Goal: Task Accomplishment & Management: Use online tool/utility

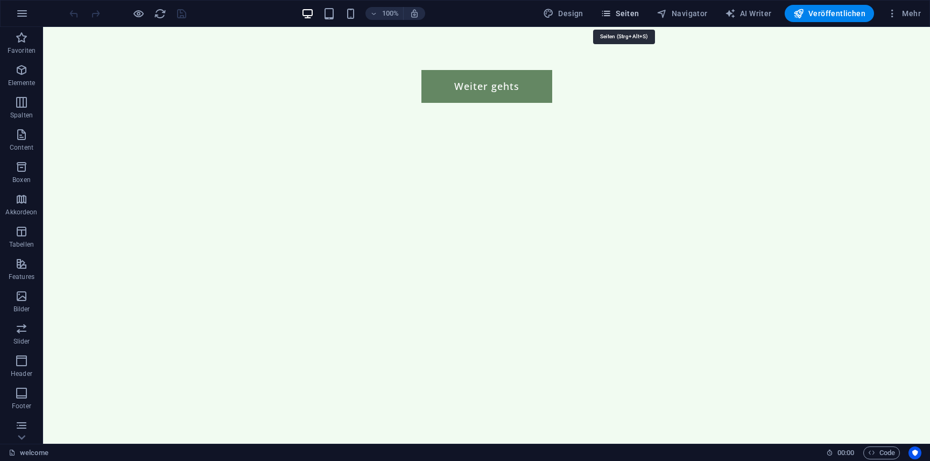
click at [633, 15] on span "Seiten" at bounding box center [620, 13] width 39 height 11
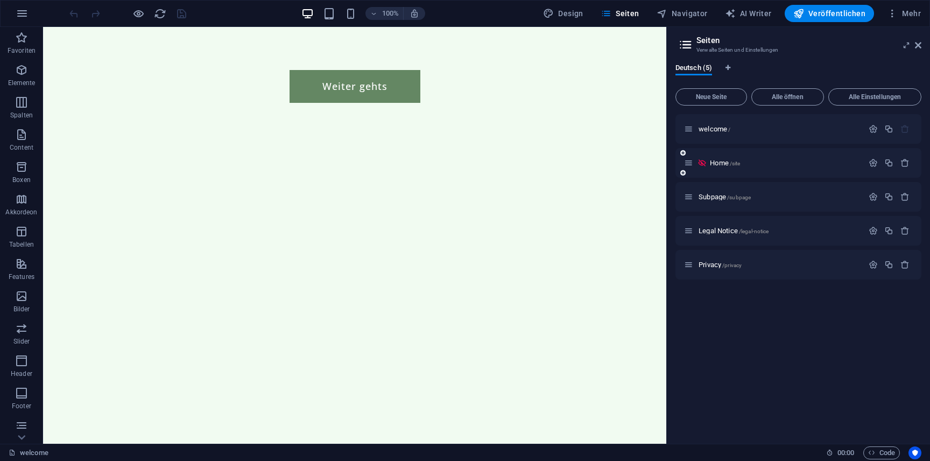
click at [721, 158] on div "Home /site" at bounding box center [773, 163] width 179 height 12
click at [721, 163] on span "Home /site" at bounding box center [725, 163] width 30 height 8
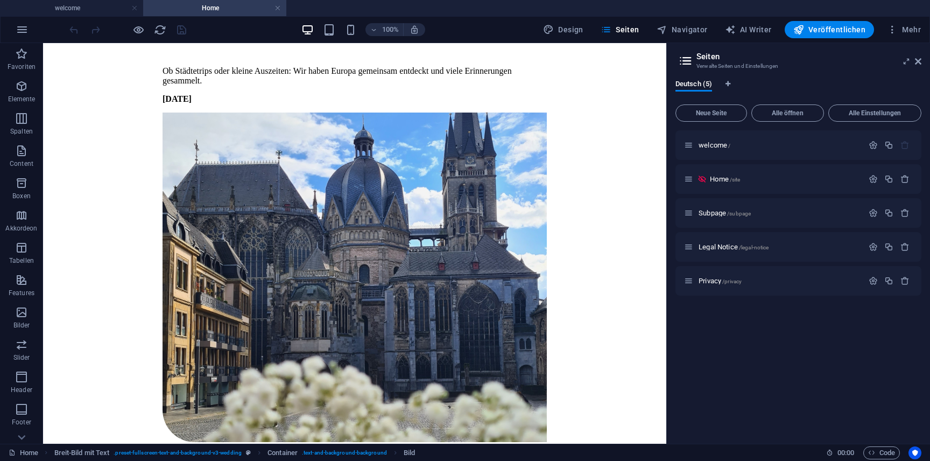
scroll to position [3199, 0]
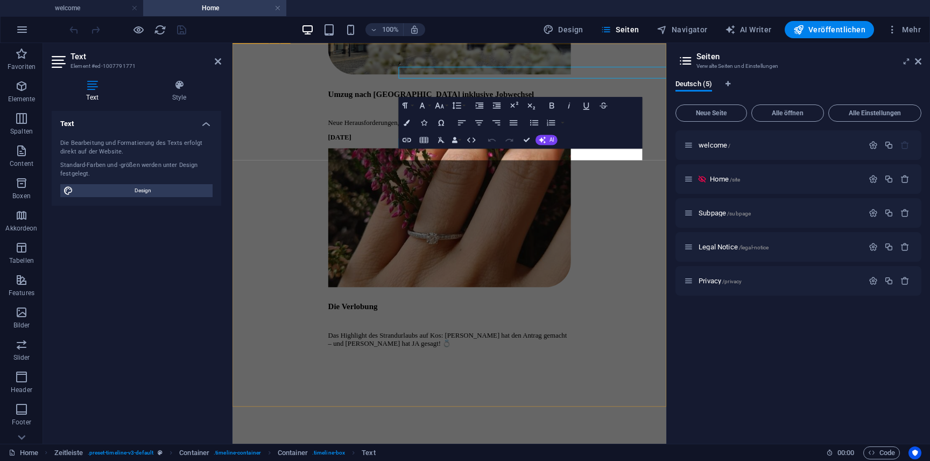
scroll to position [3301, 0]
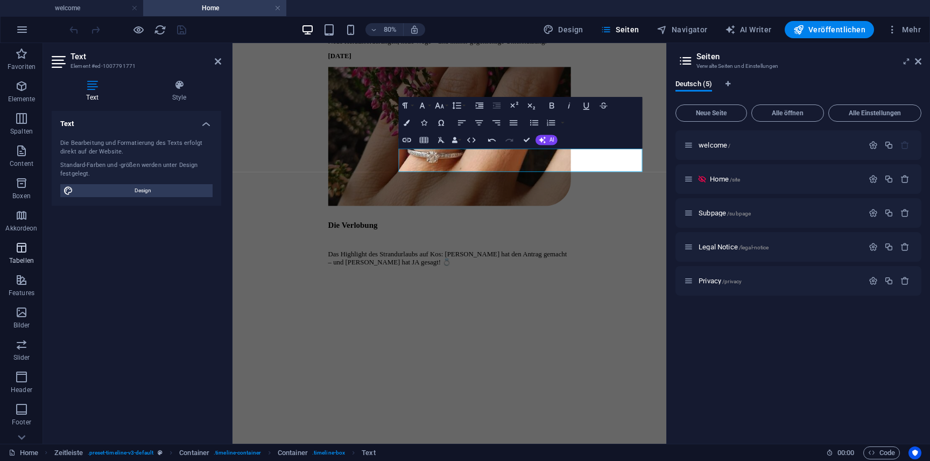
click at [19, 264] on p "Tabellen" at bounding box center [21, 260] width 25 height 9
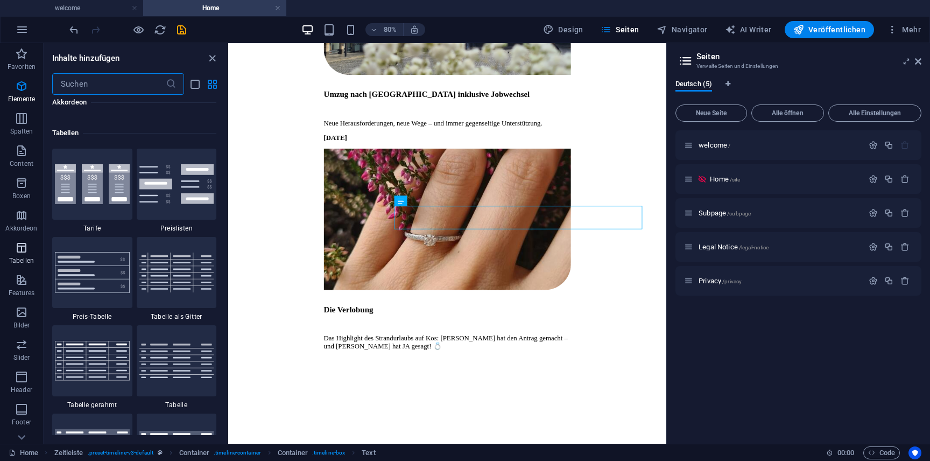
scroll to position [3727, 0]
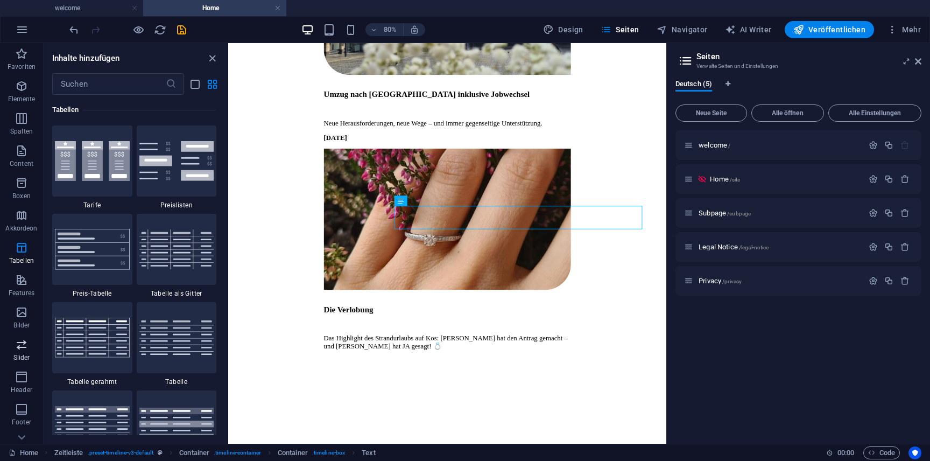
click at [24, 341] on icon "button" at bounding box center [21, 344] width 13 height 13
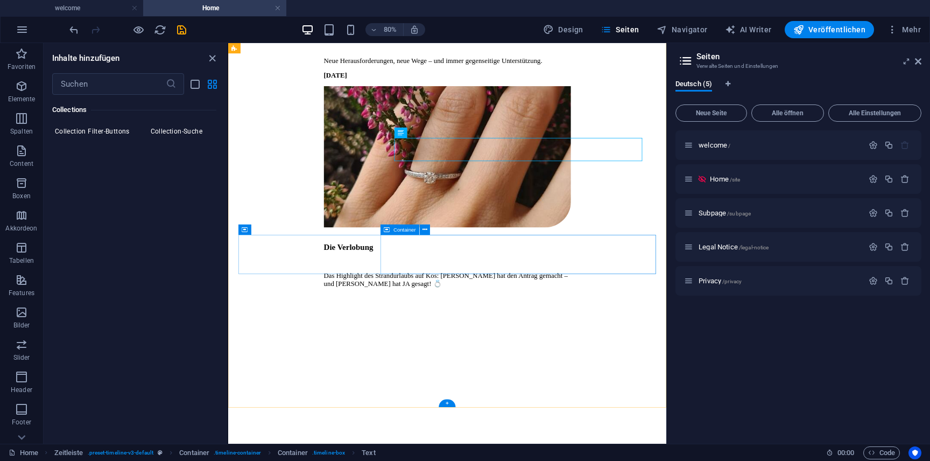
scroll to position [3292, 0]
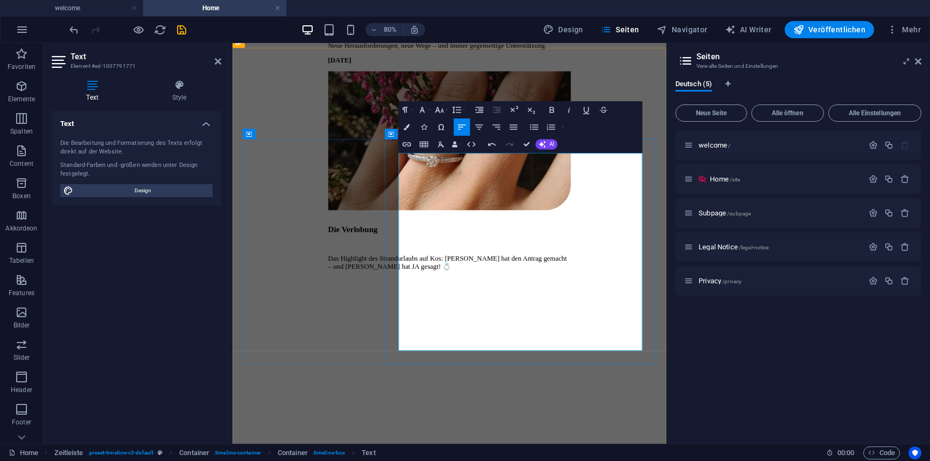
scroll to position [11706, 5]
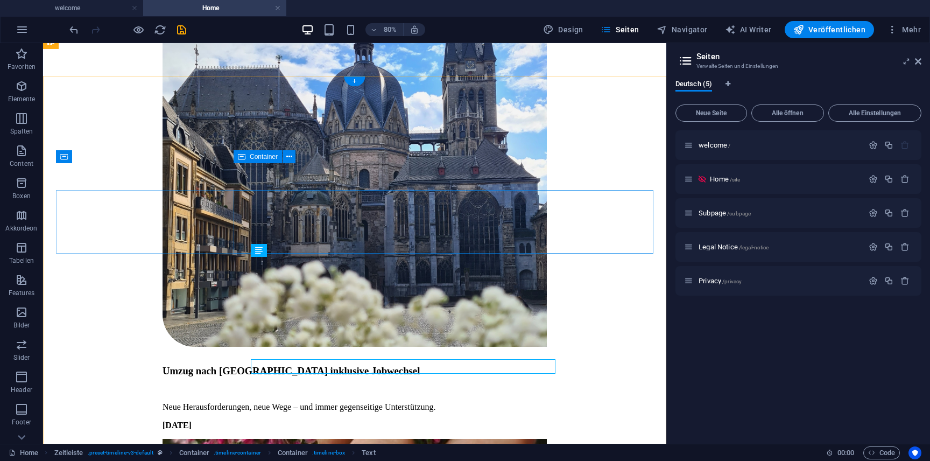
scroll to position [3194, 0]
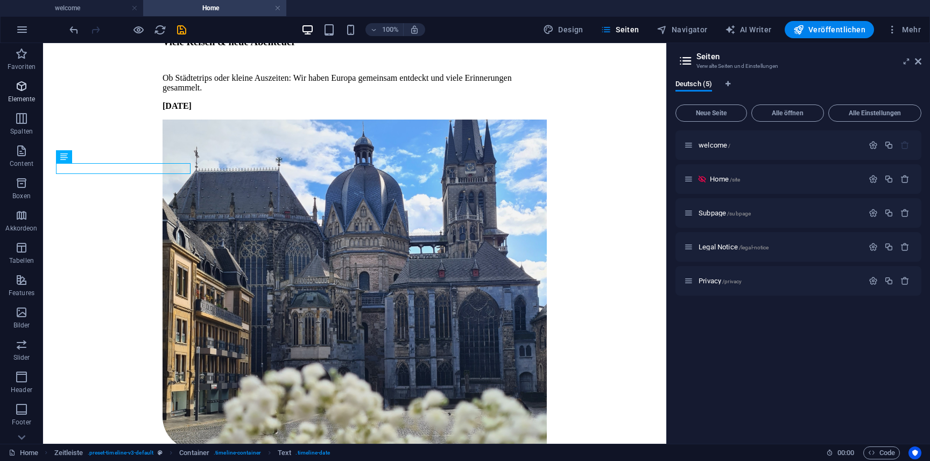
click at [23, 94] on span "Elemente" at bounding box center [21, 93] width 43 height 26
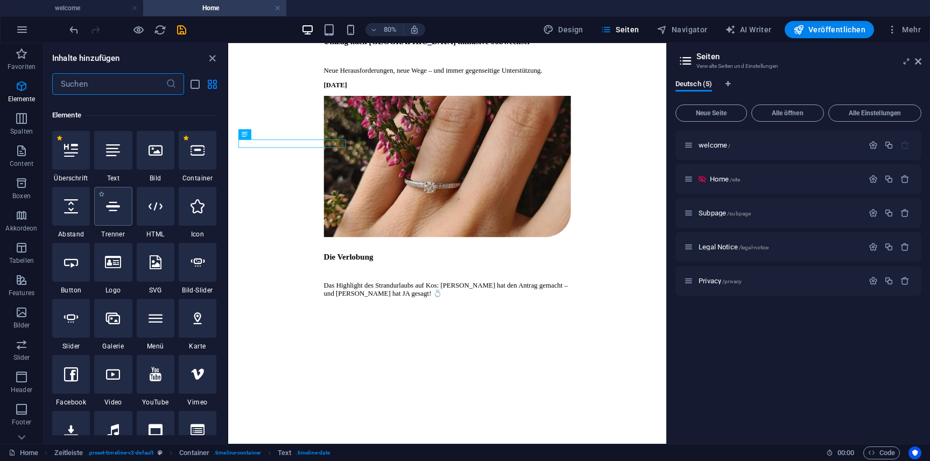
scroll to position [115, 0]
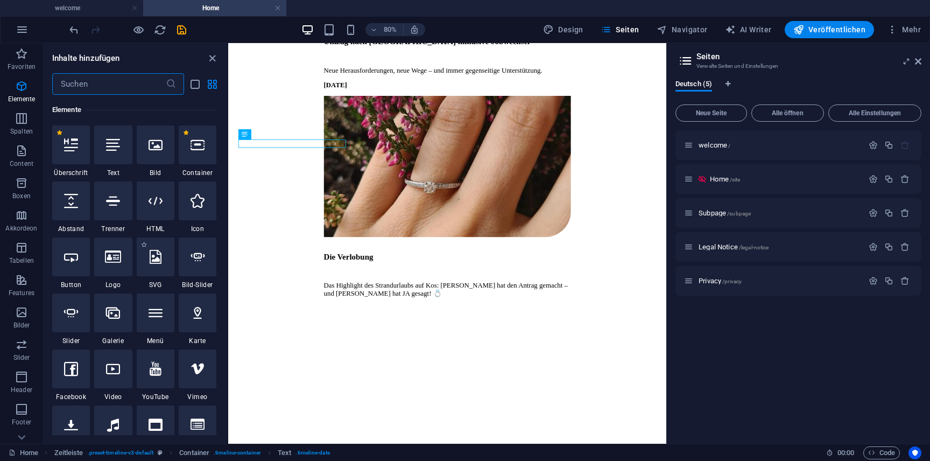
click at [156, 276] on div "1 Star SVG" at bounding box center [156, 263] width 38 height 52
select select "xMidYMid"
select select "px"
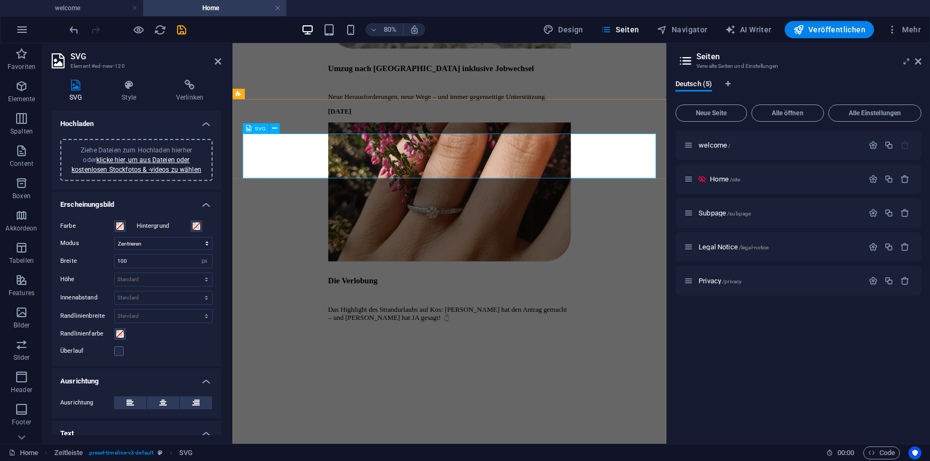
scroll to position [3144, 0]
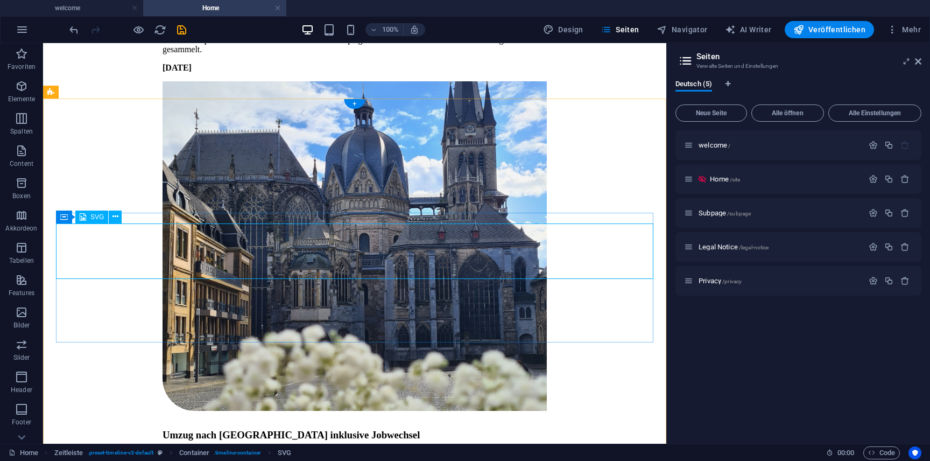
select select "xMidYMid"
select select "px"
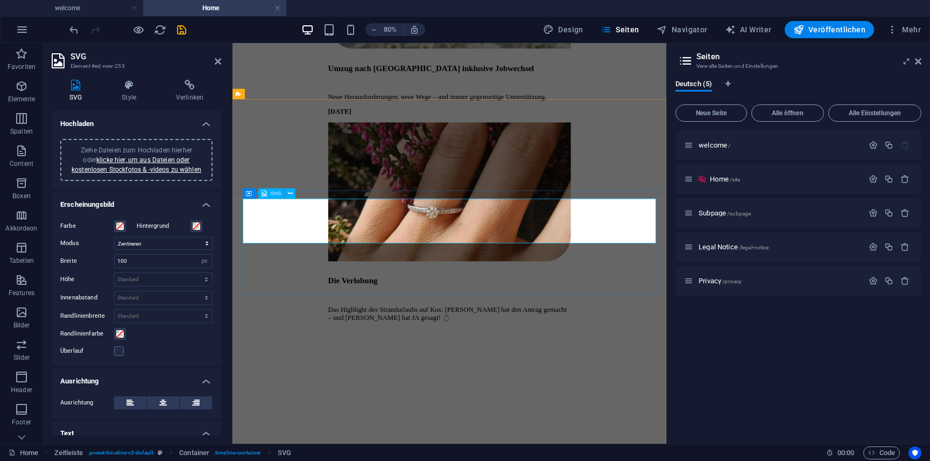
scroll to position [3144, 0]
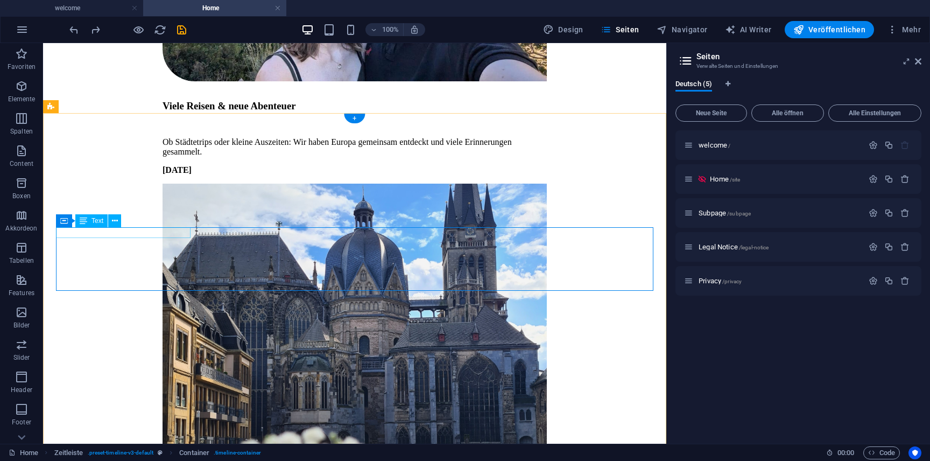
click at [112, 221] on icon at bounding box center [115, 220] width 6 height 11
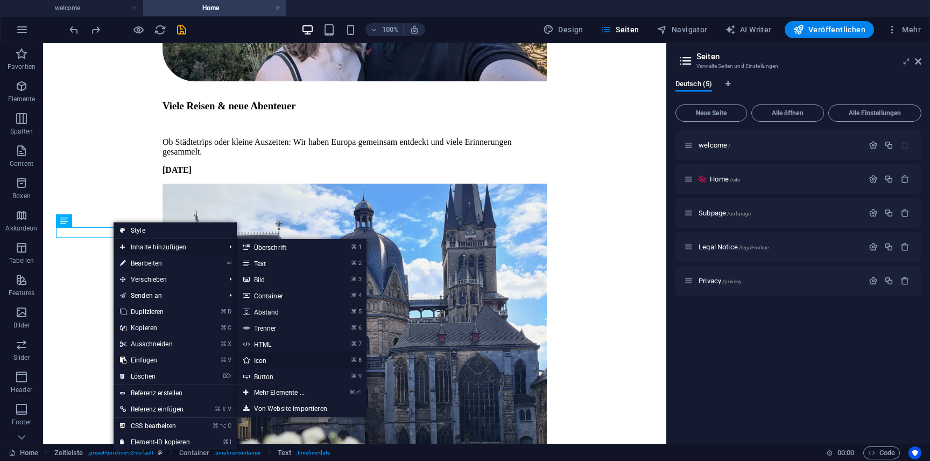
click at [308, 358] on link "⌘ 8 Icon" at bounding box center [281, 360] width 89 height 16
select select "xMidYMid"
select select "px"
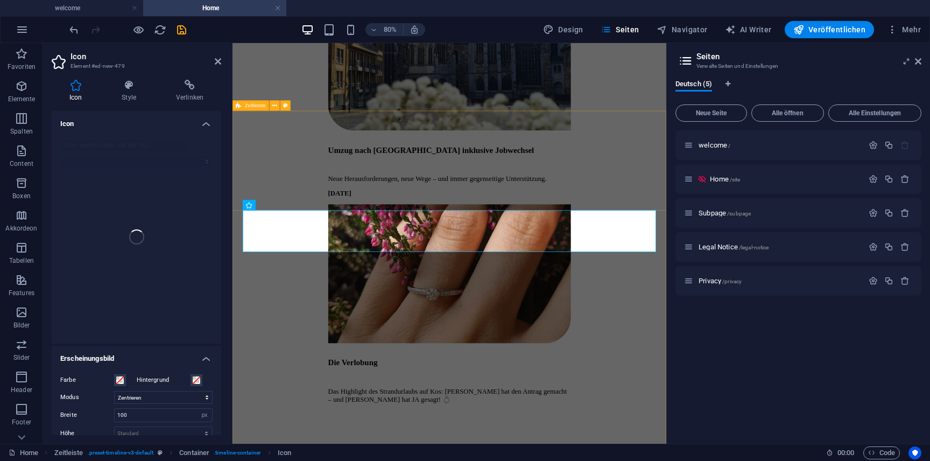
scroll to position [3217, 0]
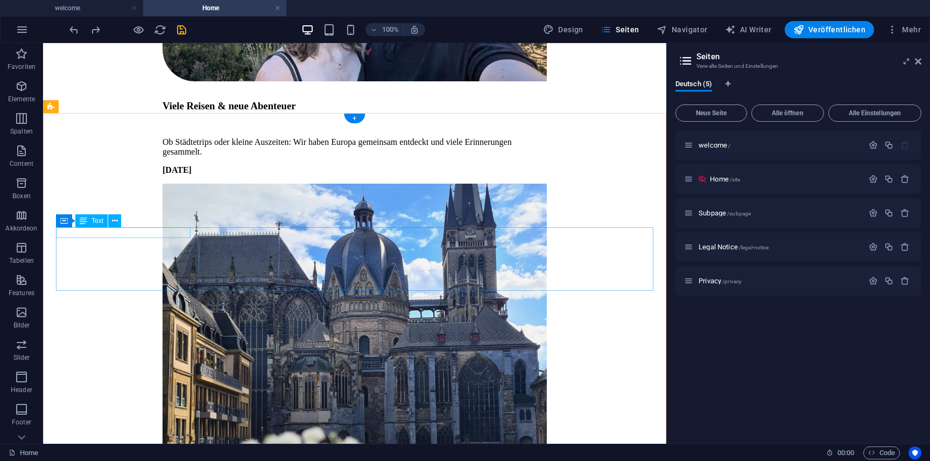
click at [102, 223] on span "Text" at bounding box center [97, 220] width 12 height 6
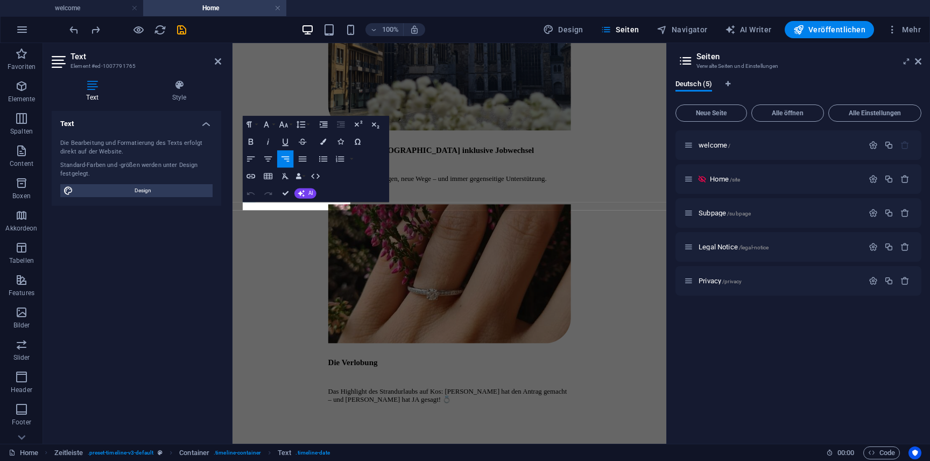
scroll to position [3217, 0]
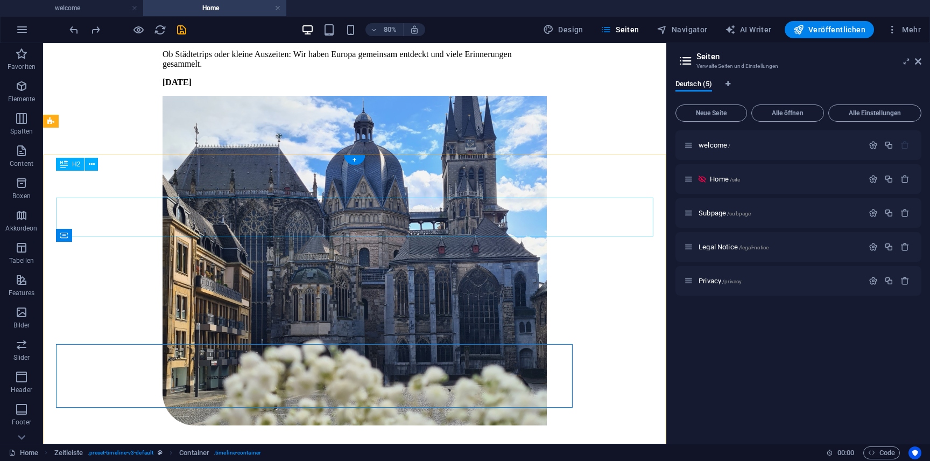
scroll to position [3115, 0]
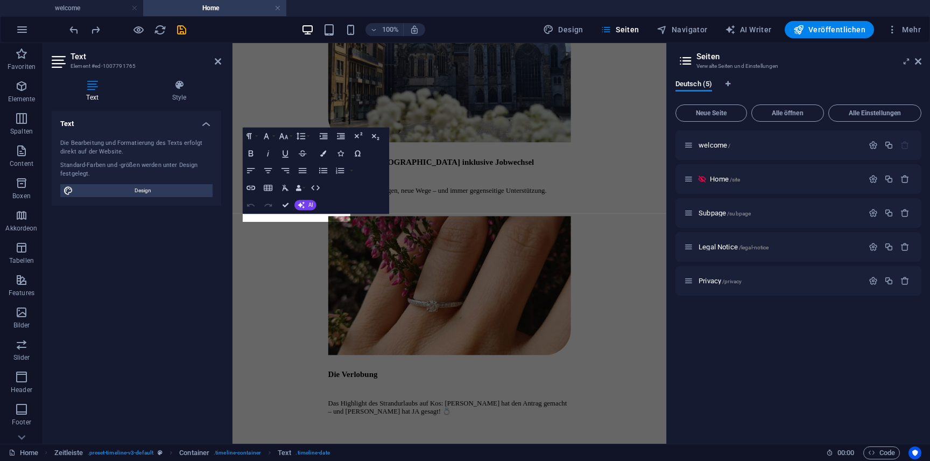
scroll to position [3203, 0]
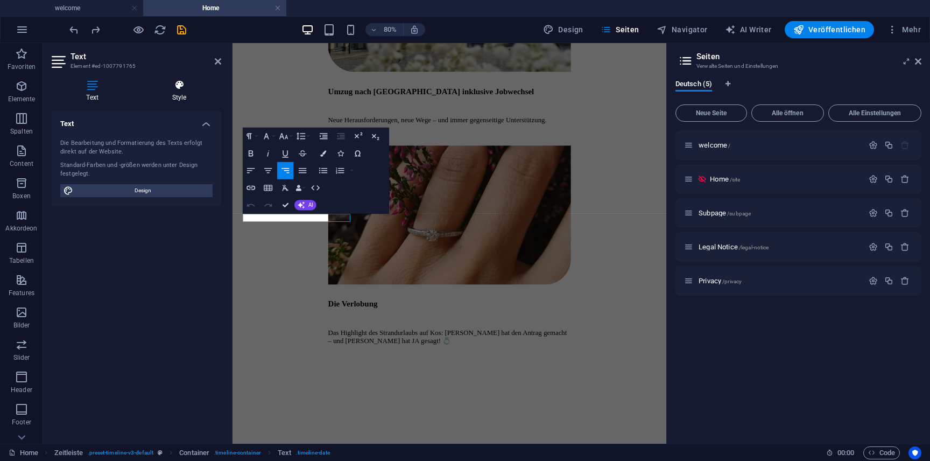
click at [185, 88] on icon at bounding box center [179, 85] width 84 height 11
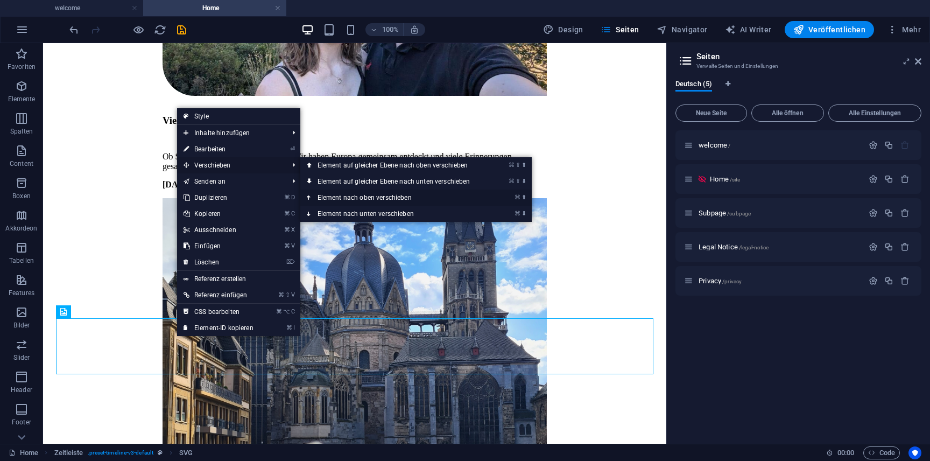
click at [391, 196] on link "⌘ ⬆ Element nach oben verschieben" at bounding box center [396, 197] width 192 height 16
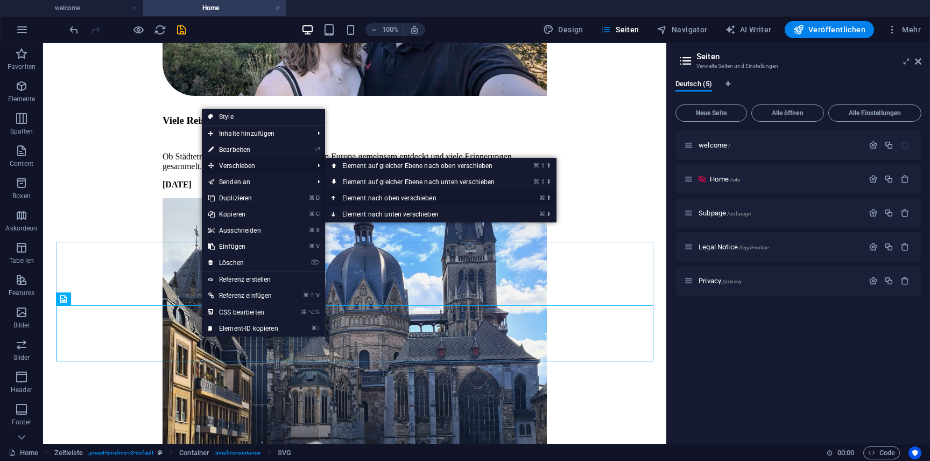
click at [392, 197] on link "⌘ ⬆ Element nach oben verschieben" at bounding box center [421, 198] width 192 height 16
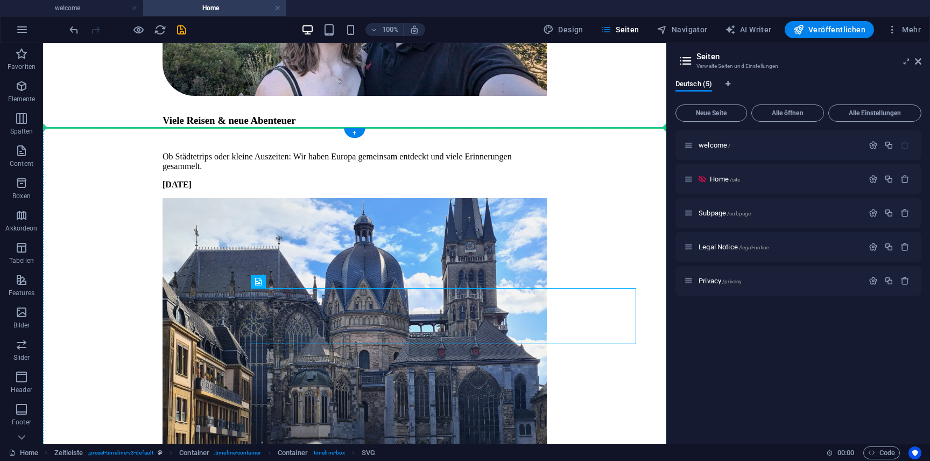
drag, startPoint x: 283, startPoint y: 314, endPoint x: 157, endPoint y: 260, distance: 137.0
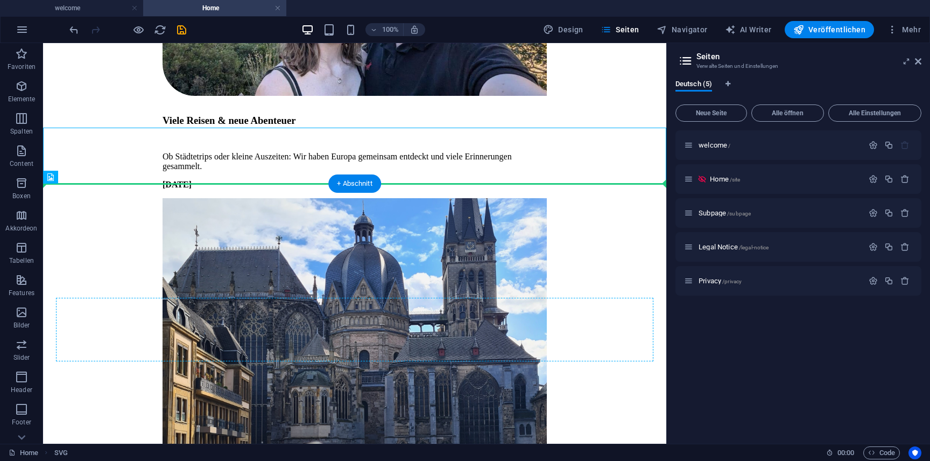
drag, startPoint x: 61, startPoint y: 154, endPoint x: 175, endPoint y: 305, distance: 189.0
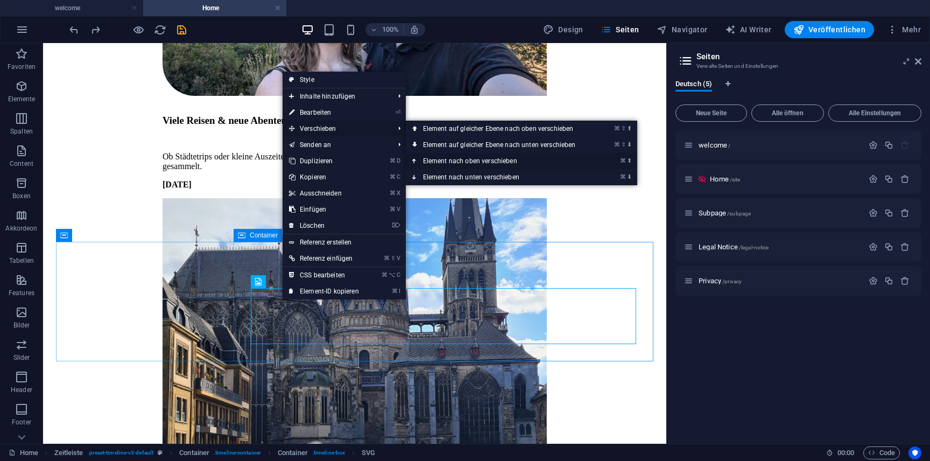
click at [499, 158] on link "⌘ ⬆ Element nach oben verschieben" at bounding box center [502, 161] width 192 height 16
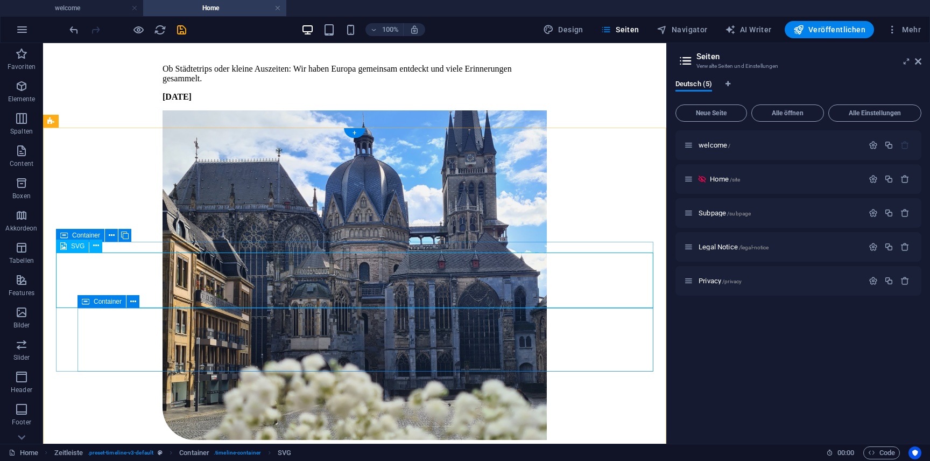
select select "xMidYMid"
select select "px"
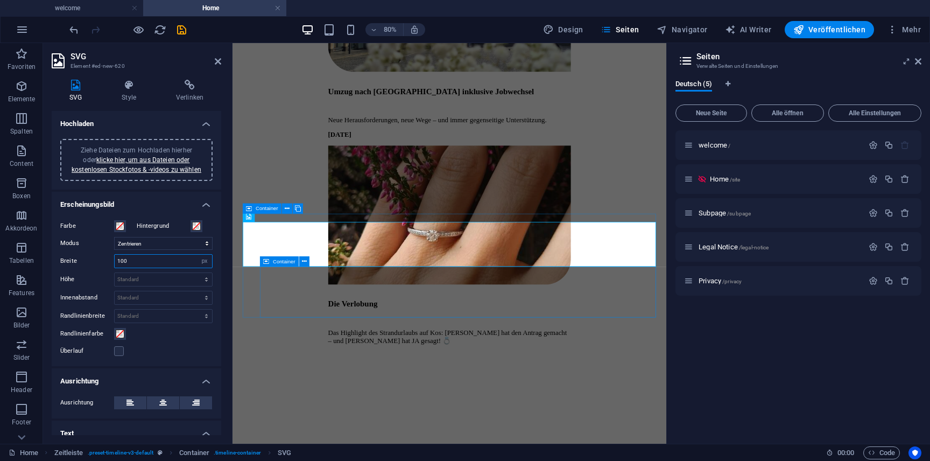
drag, startPoint x: 171, startPoint y: 259, endPoint x: 91, endPoint y: 259, distance: 79.6
click at [91, 259] on div "Breite 100 Standard auto px rem % em vh vw" at bounding box center [136, 261] width 152 height 14
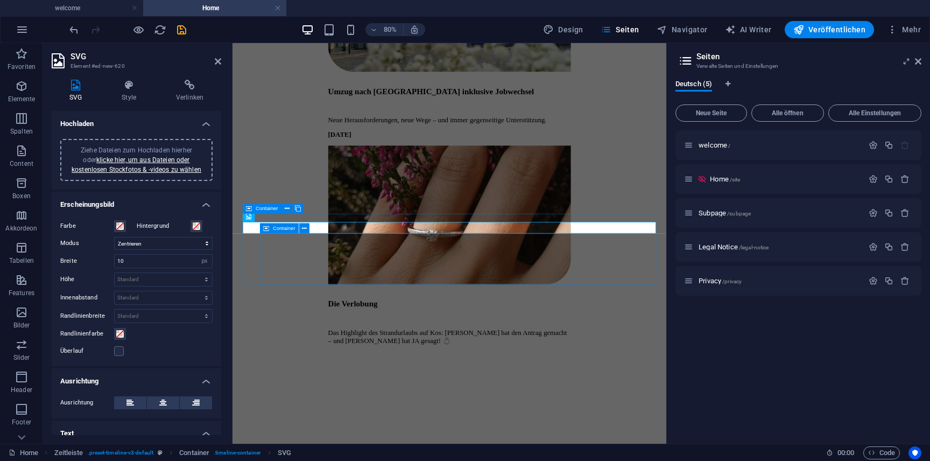
type input "100"
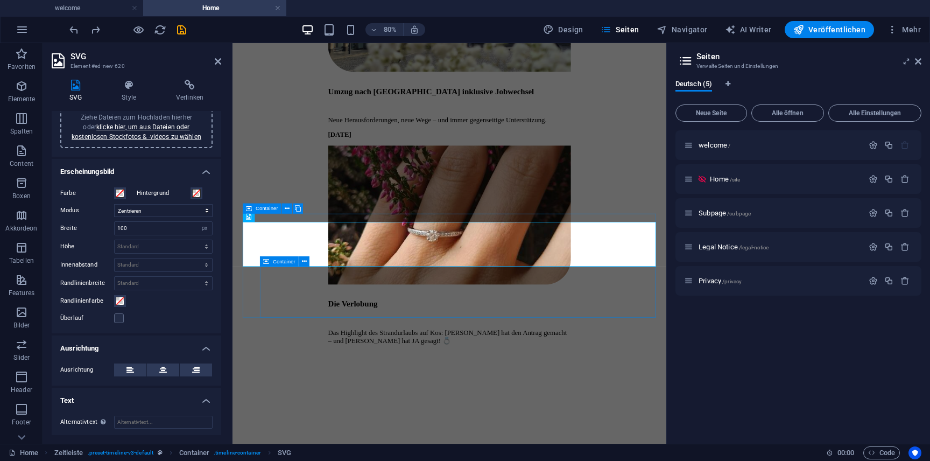
scroll to position [34, 0]
click at [133, 370] on button at bounding box center [130, 368] width 32 height 13
click at [135, 93] on h4 "Style" at bounding box center [131, 91] width 54 height 23
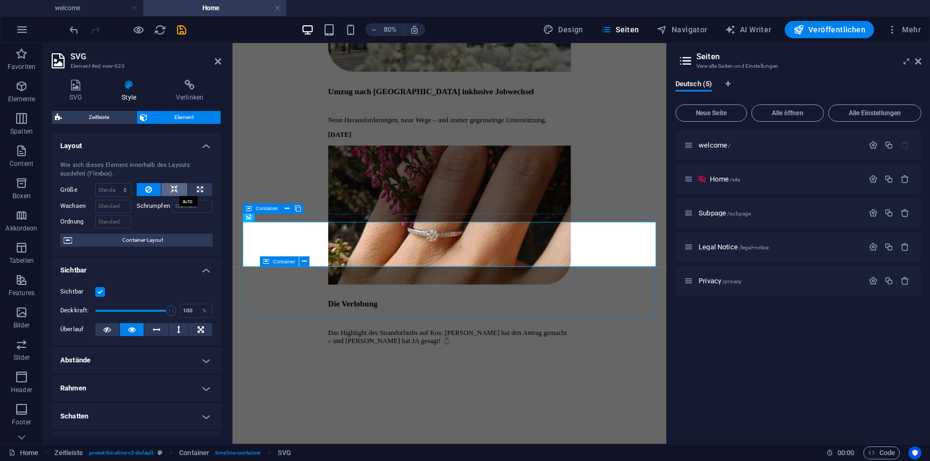
click at [172, 188] on icon at bounding box center [175, 189] width 8 height 13
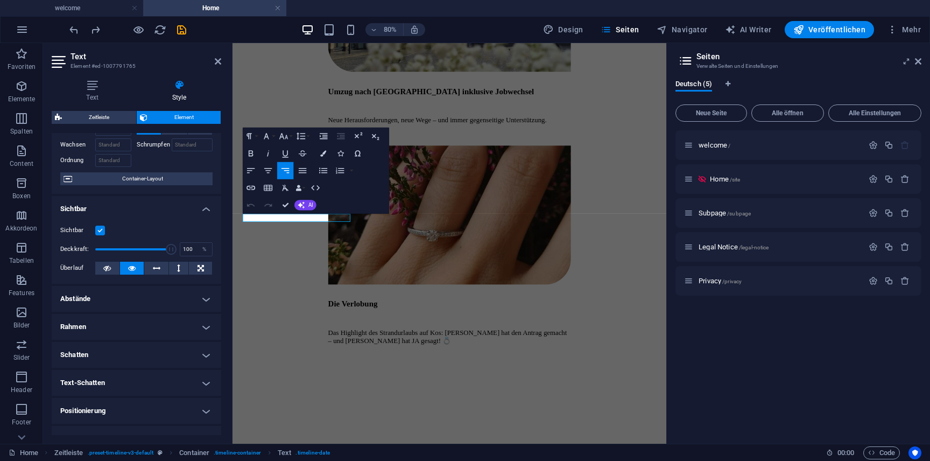
scroll to position [68, 0]
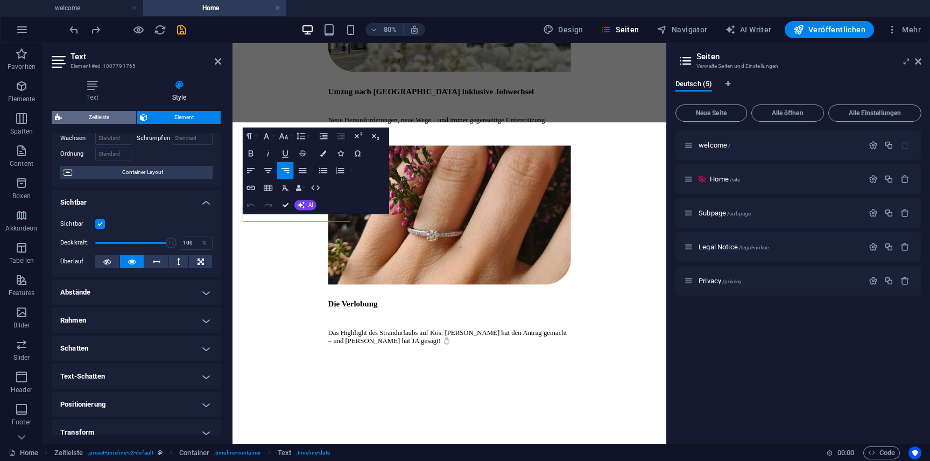
click at [103, 115] on span "Zeitleiste" at bounding box center [99, 117] width 68 height 13
select select "rem"
select select "preset-timeline-v3-default"
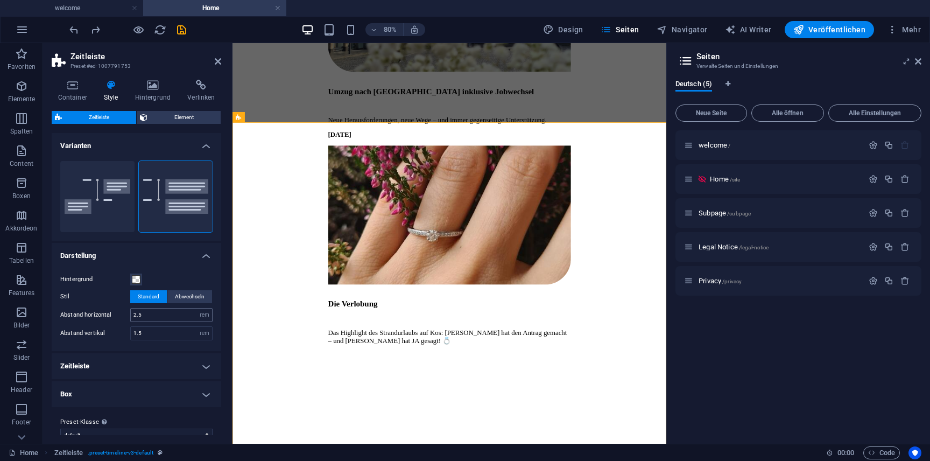
scroll to position [15, 0]
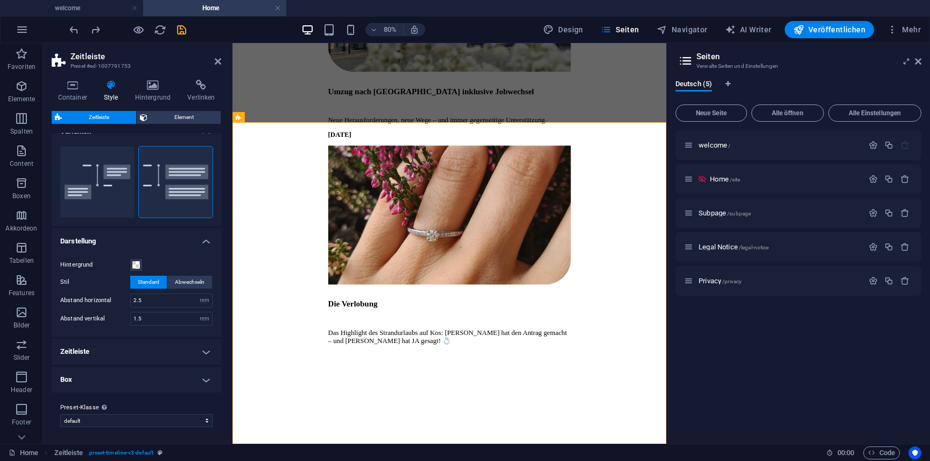
click at [175, 351] on h4 "Zeitleiste" at bounding box center [137, 352] width 170 height 26
click at [175, 351] on h4 "Zeitleiste" at bounding box center [137, 348] width 170 height 19
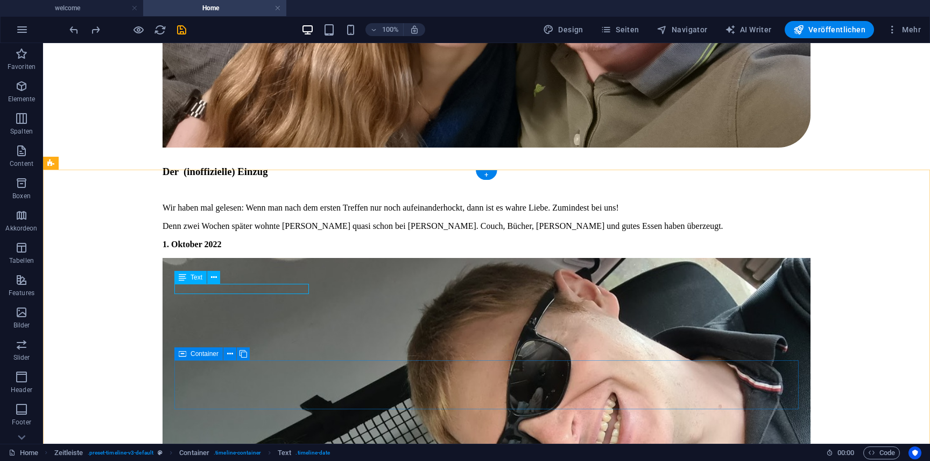
scroll to position [3032, 0]
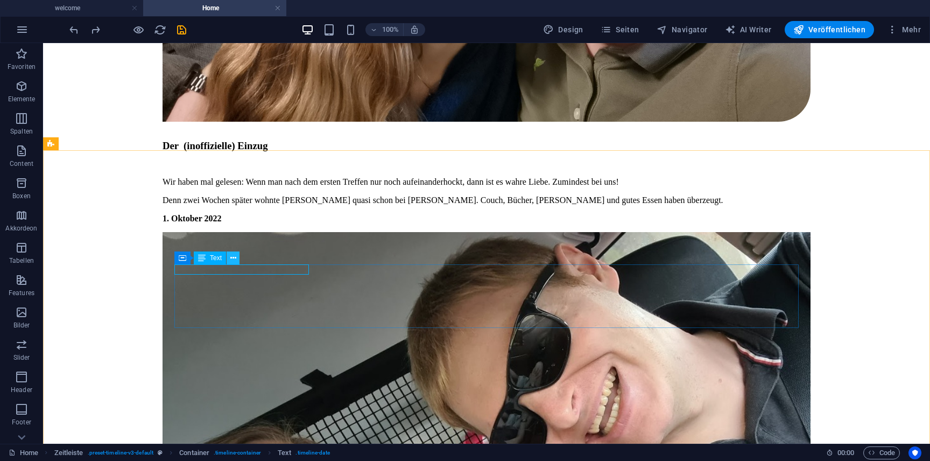
click at [234, 257] on icon at bounding box center [233, 257] width 6 height 11
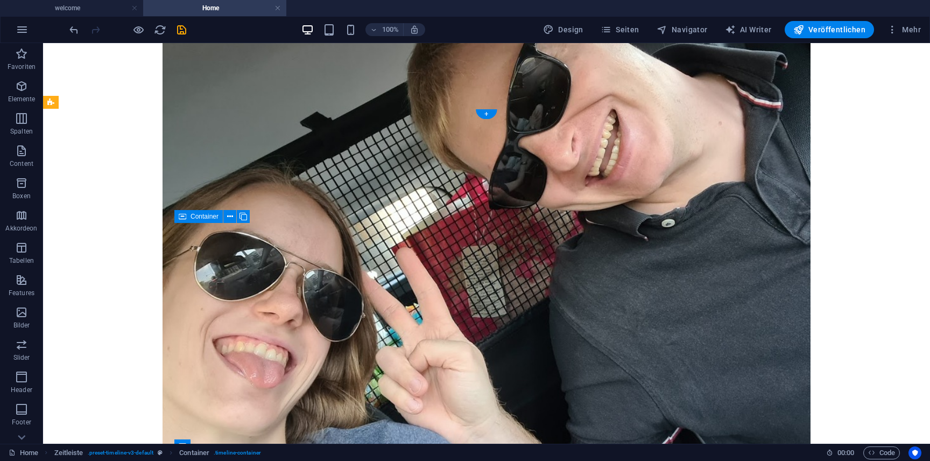
scroll to position [3314, 0]
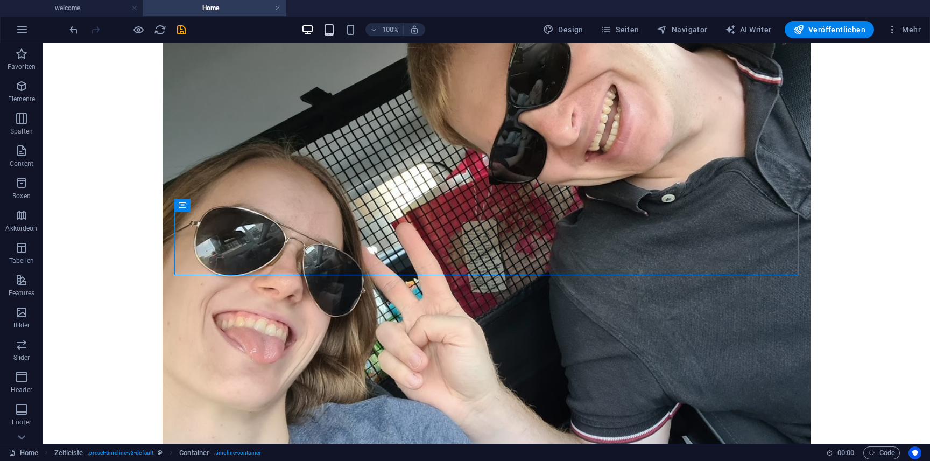
click at [332, 30] on icon "button" at bounding box center [329, 30] width 12 height 12
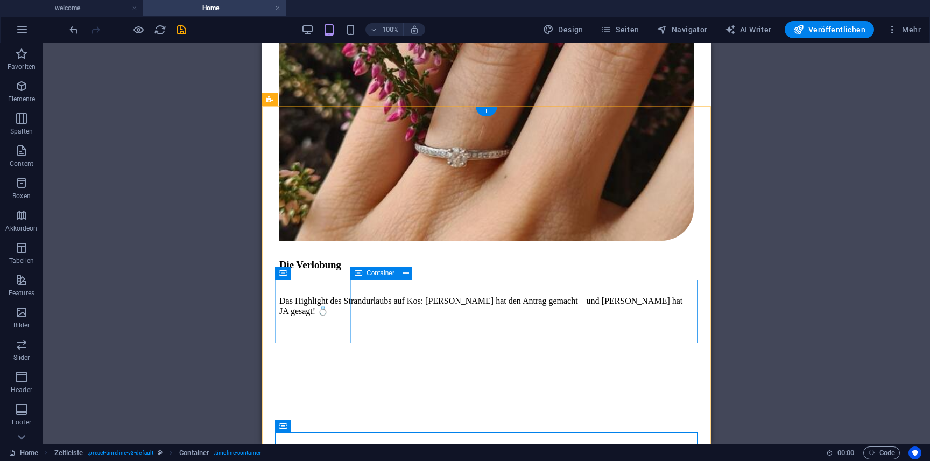
scroll to position [3629, 0]
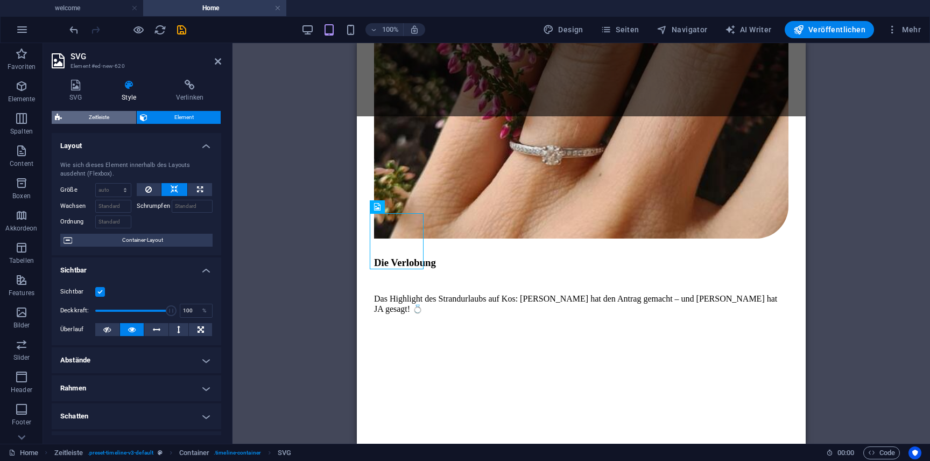
click at [124, 117] on span "Zeitleiste" at bounding box center [99, 117] width 68 height 13
select select "rem"
select select "preset-timeline-v3-default"
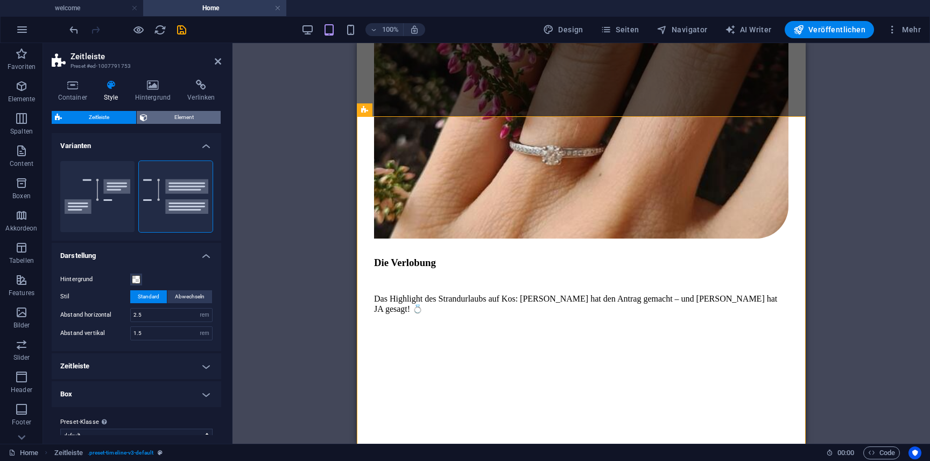
click at [188, 114] on span "Element" at bounding box center [184, 117] width 67 height 13
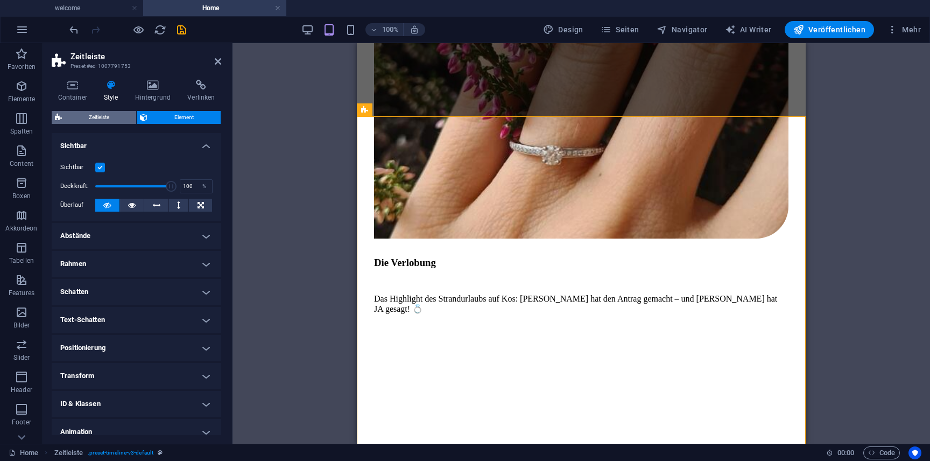
click at [122, 115] on span "Zeitleiste" at bounding box center [99, 117] width 68 height 13
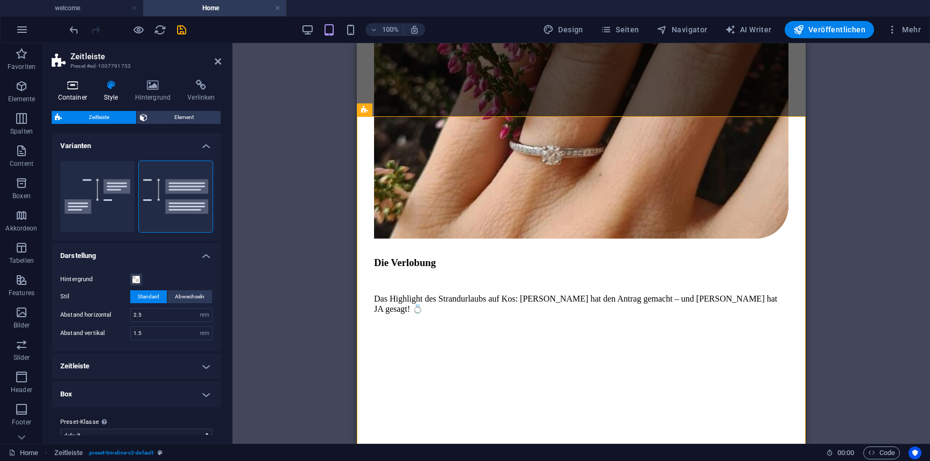
click at [73, 87] on icon at bounding box center [72, 85] width 41 height 11
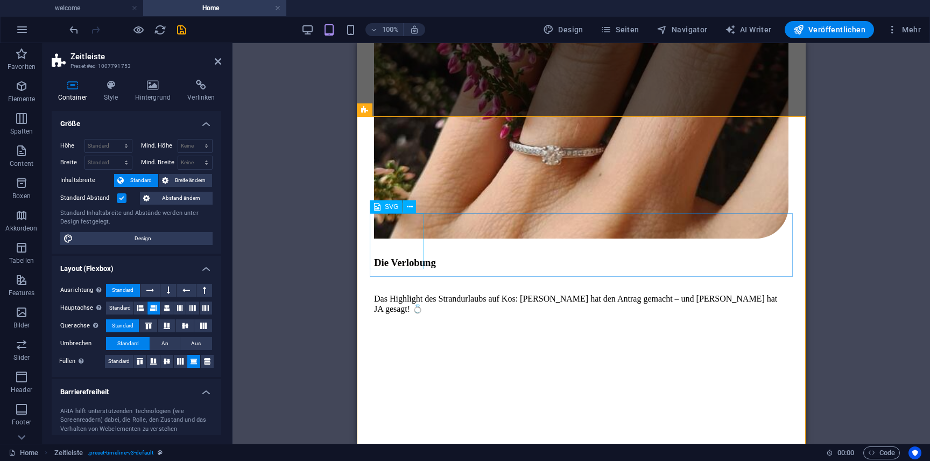
click at [390, 207] on span "SVG" at bounding box center [391, 206] width 13 height 6
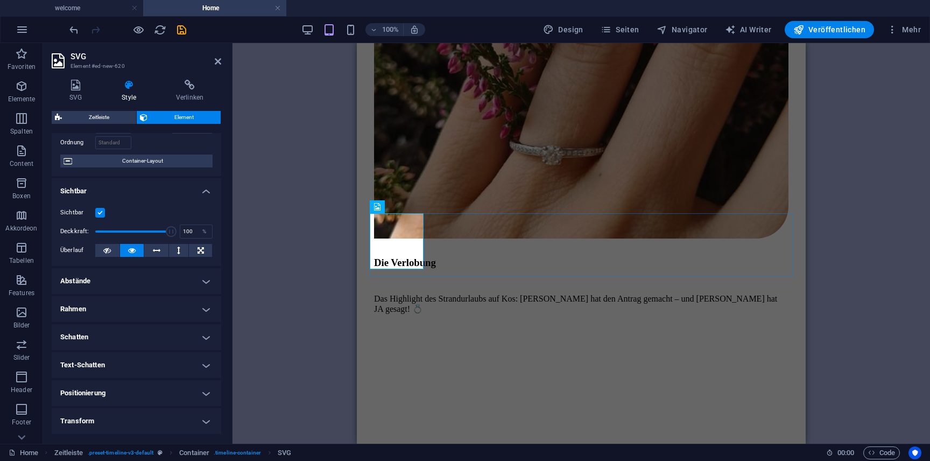
scroll to position [0, 0]
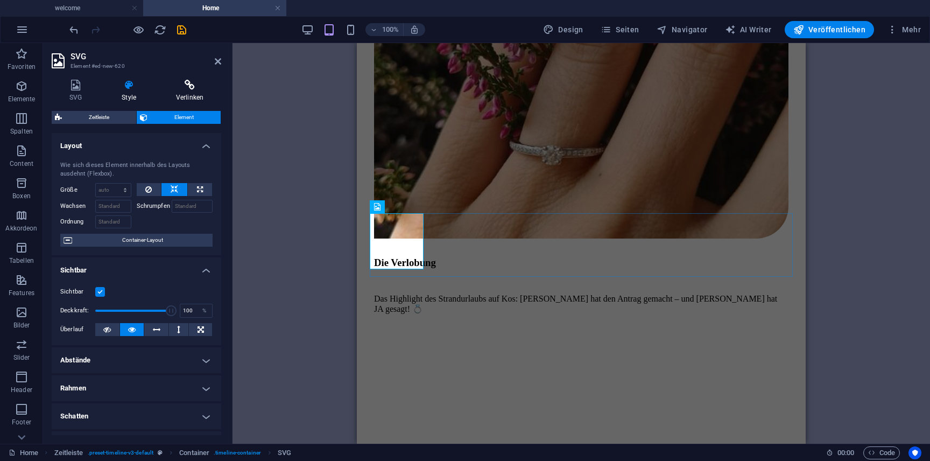
click at [185, 86] on icon at bounding box center [189, 85] width 63 height 11
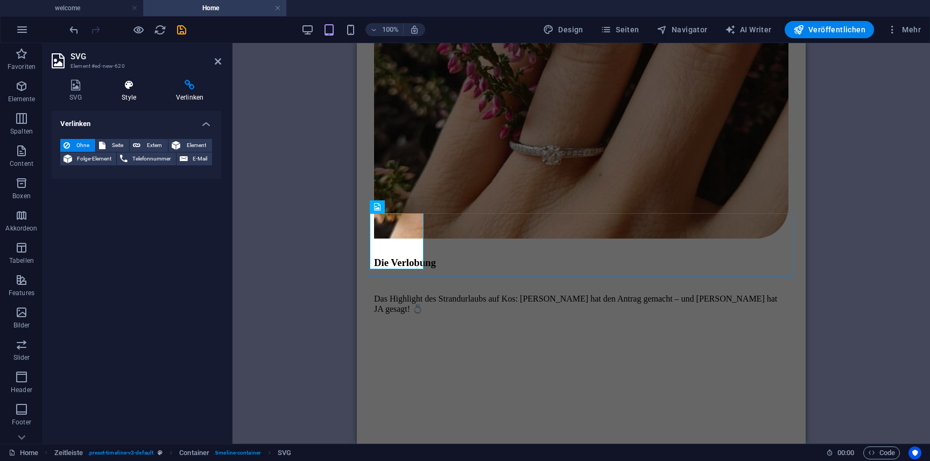
click at [134, 93] on h4 "Style" at bounding box center [131, 91] width 54 height 23
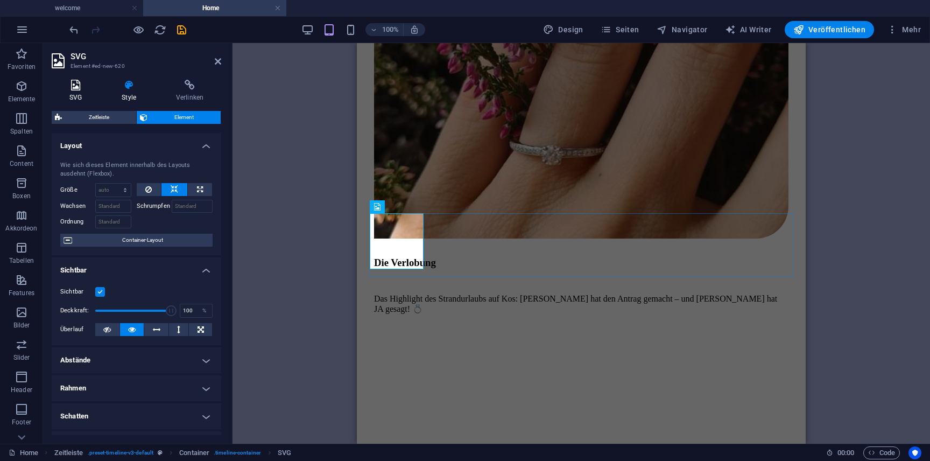
click at [86, 93] on h4 "SVG" at bounding box center [78, 91] width 52 height 23
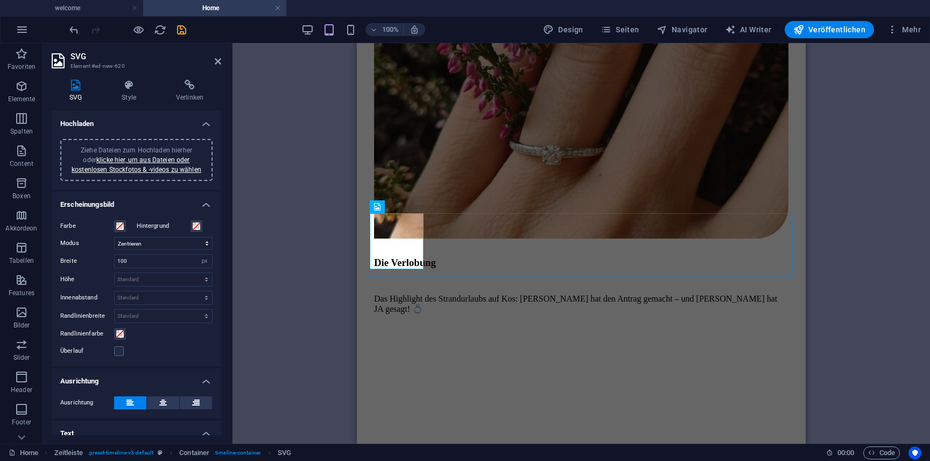
click at [128, 155] on div "Ziehe Dateien zum Hochladen hierher oder klicke hier, um aus Dateien oder koste…" at bounding box center [136, 159] width 139 height 29
click at [140, 168] on link "klicke hier, um aus Dateien oder kostenlosen Stockfotos & -videos zu wählen" at bounding box center [137, 164] width 130 height 17
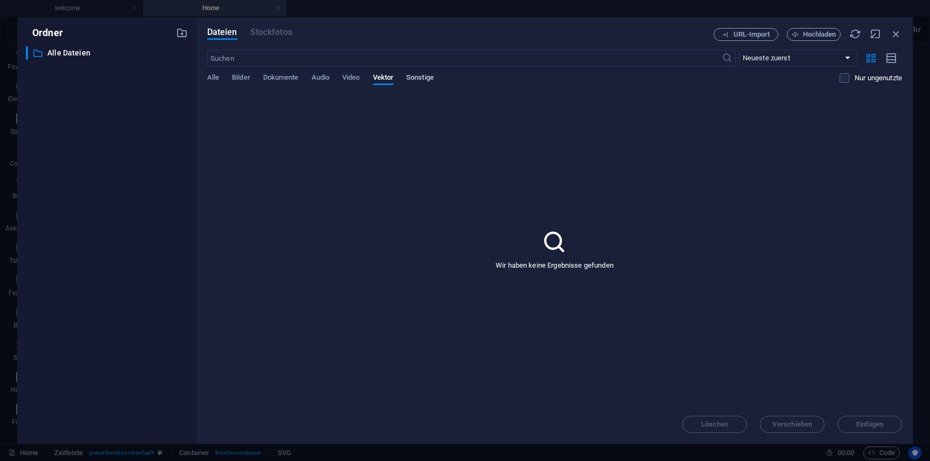
click at [421, 75] on span "Sonstige" at bounding box center [419, 78] width 27 height 15
click at [387, 78] on span "Vektor" at bounding box center [383, 78] width 21 height 15
click at [215, 76] on span "Alle" at bounding box center [213, 78] width 12 height 15
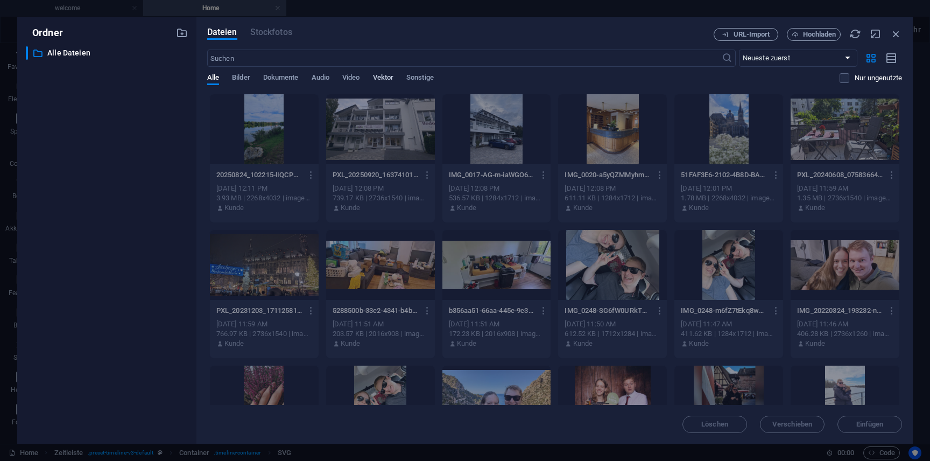
click at [388, 79] on span "Vektor" at bounding box center [383, 78] width 21 height 15
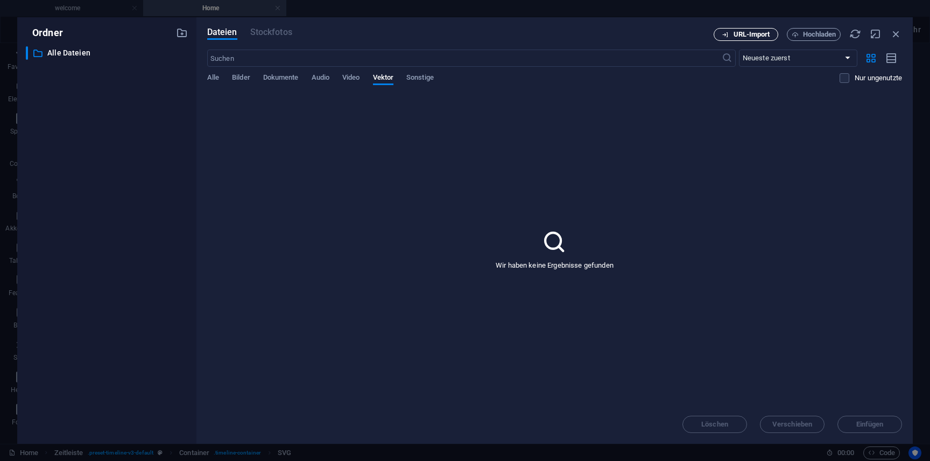
click at [736, 33] on span "URL-Import" at bounding box center [752, 34] width 37 height 6
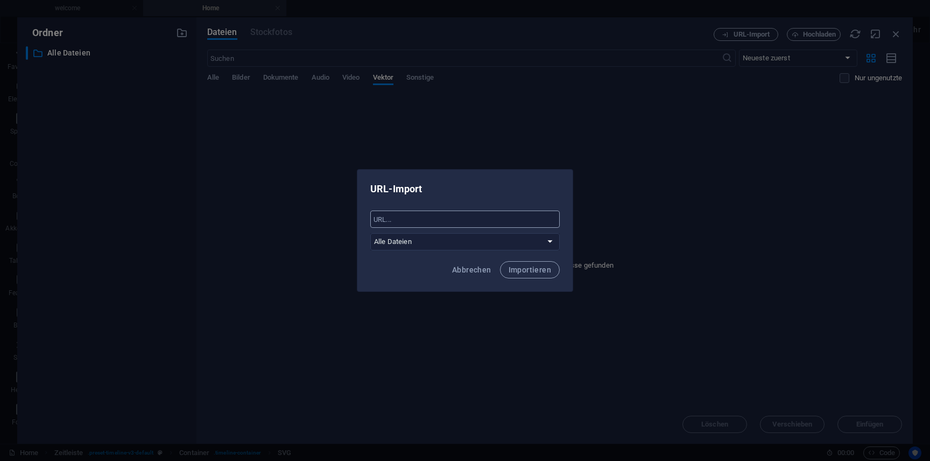
click at [440, 215] on input "text" at bounding box center [464, 218] width 189 height 17
paste input "[URL][DOMAIN_NAME]"
type input "[URL][DOMAIN_NAME]"
click at [525, 274] on button "Importieren" at bounding box center [530, 269] width 60 height 17
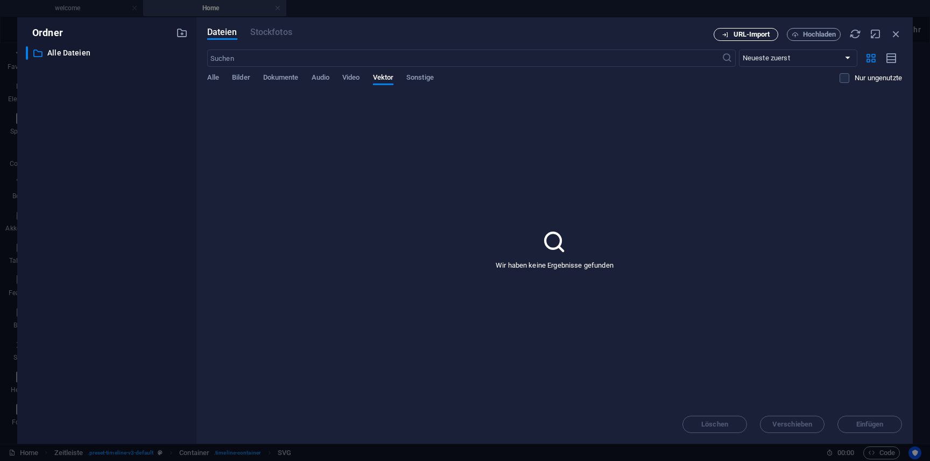
click at [749, 37] on span "URL-Import" at bounding box center [752, 34] width 37 height 6
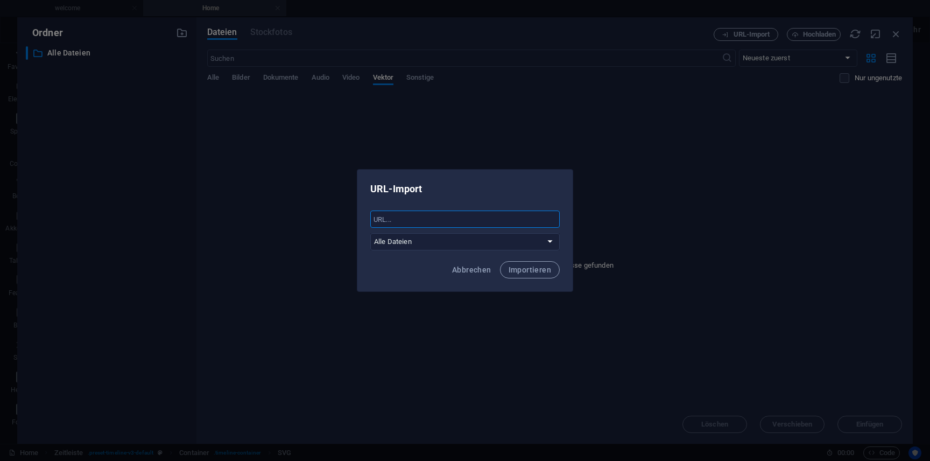
click at [481, 217] on input "text" at bounding box center [464, 218] width 189 height 17
paste input "[URL][DOMAIN_NAME]"
type input "[URL][DOMAIN_NAME]"
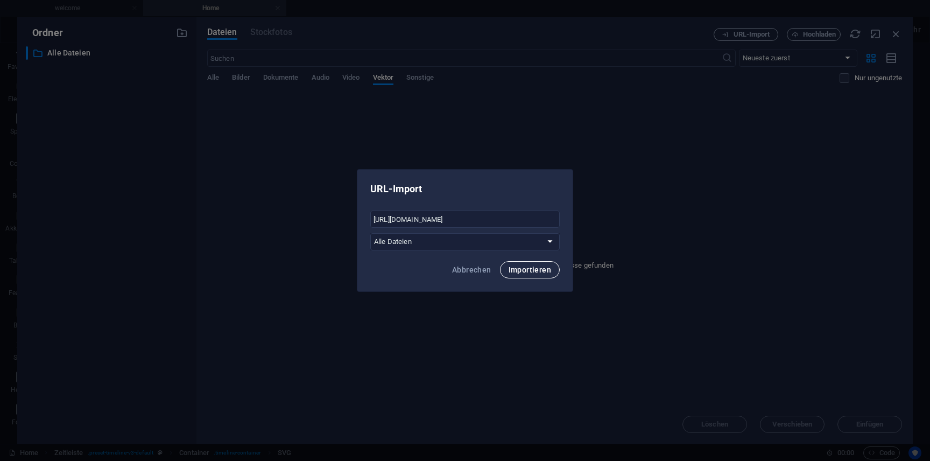
click at [525, 272] on span "Importieren" at bounding box center [530, 269] width 43 height 9
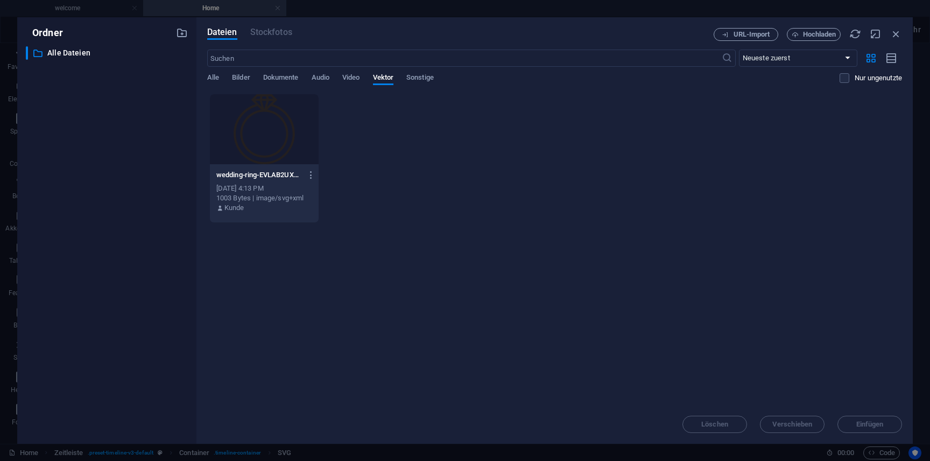
click at [255, 125] on div at bounding box center [264, 129] width 109 height 70
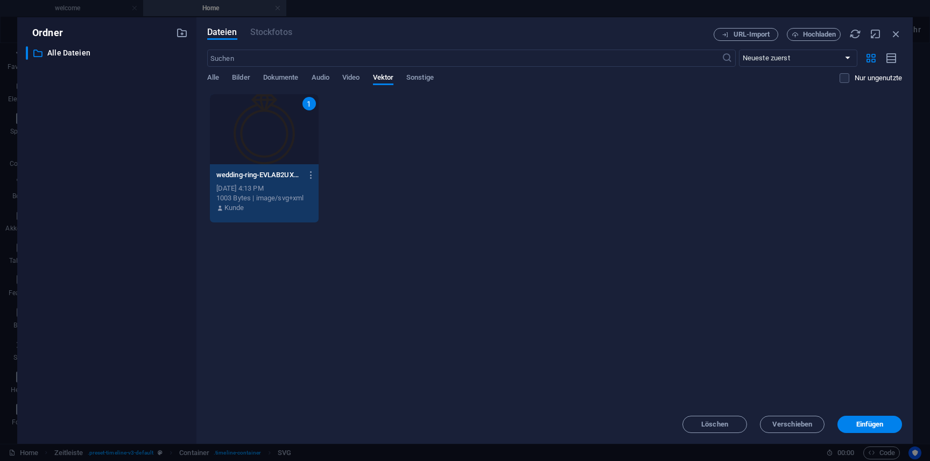
click at [255, 125] on div "1" at bounding box center [264, 129] width 109 height 70
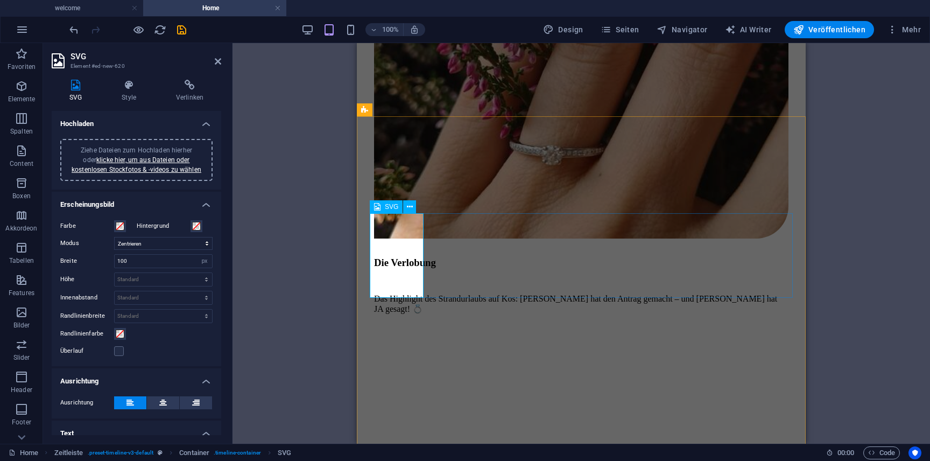
click at [186, 244] on select "Skalieren Links Zentrieren Rechts" at bounding box center [163, 243] width 98 height 13
click at [114, 237] on select "Skalieren Links Zentrieren Rechts" at bounding box center [163, 243] width 98 height 13
click at [181, 242] on select "Skalieren Links Zentrieren Rechts" at bounding box center [163, 243] width 98 height 13
select select "xMinYMid"
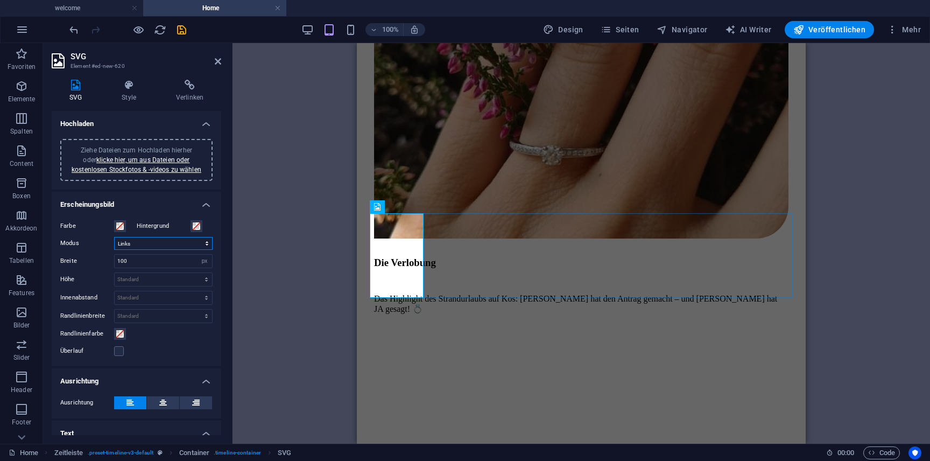
click at [114, 237] on select "Skalieren Links Zentrieren Rechts" at bounding box center [163, 243] width 98 height 13
click at [163, 400] on icon at bounding box center [163, 402] width 8 height 13
click at [131, 401] on icon at bounding box center [130, 402] width 8 height 13
click at [157, 402] on button at bounding box center [163, 402] width 32 height 13
click at [126, 402] on icon at bounding box center [130, 402] width 8 height 13
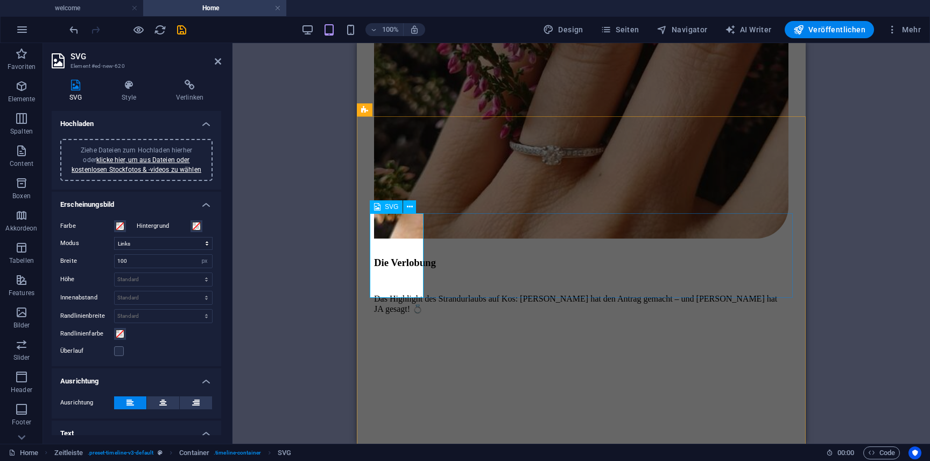
click at [409, 207] on icon at bounding box center [410, 206] width 6 height 11
click at [121, 82] on icon at bounding box center [129, 85] width 50 height 11
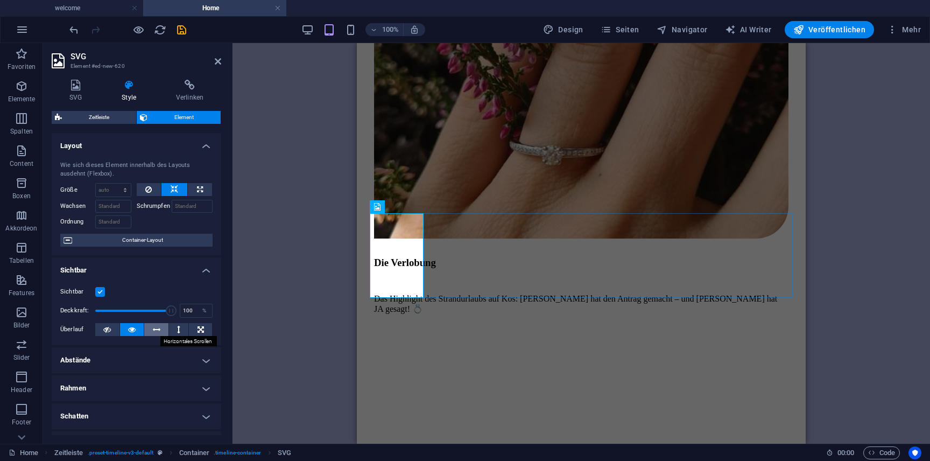
click at [156, 329] on icon at bounding box center [157, 329] width 8 height 13
click at [177, 329] on icon at bounding box center [178, 329] width 3 height 13
click at [127, 329] on button at bounding box center [132, 329] width 24 height 13
click at [146, 189] on icon at bounding box center [148, 189] width 6 height 13
click at [191, 187] on button at bounding box center [200, 189] width 24 height 13
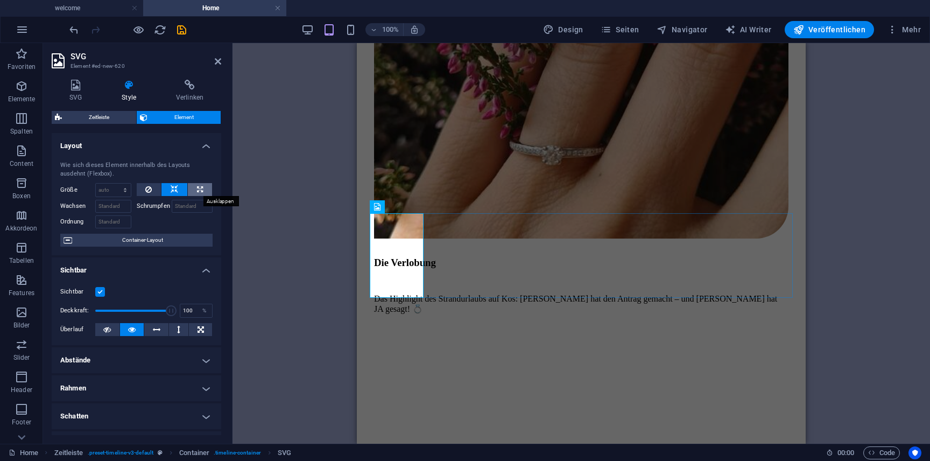
type input "100"
select select "%"
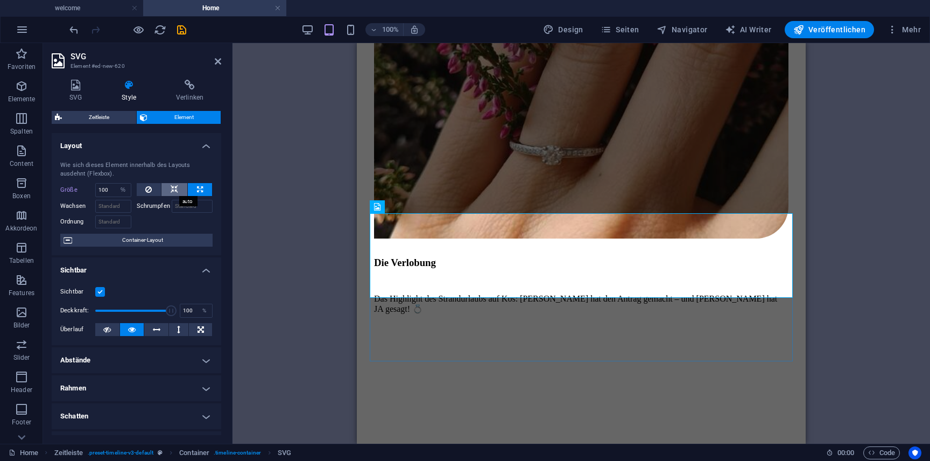
click at [174, 188] on icon at bounding box center [175, 189] width 8 height 13
select select "DISABLED_OPTION_VALUE"
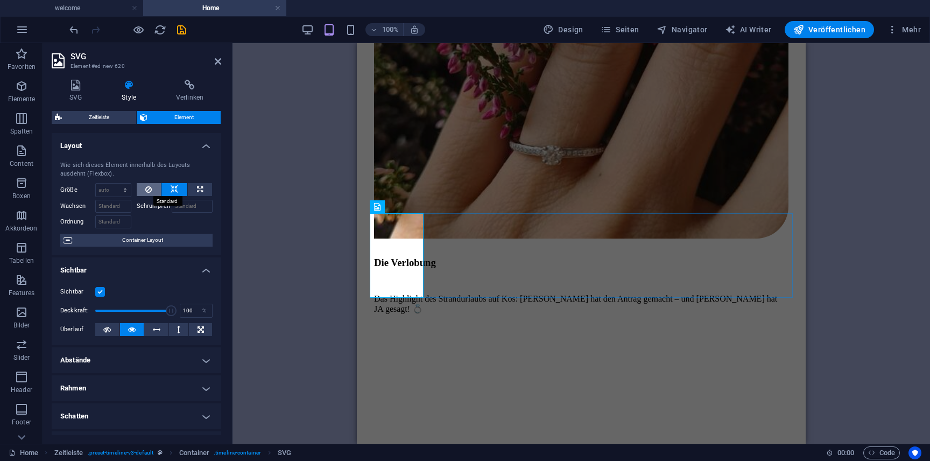
click at [156, 191] on button at bounding box center [149, 189] width 25 height 13
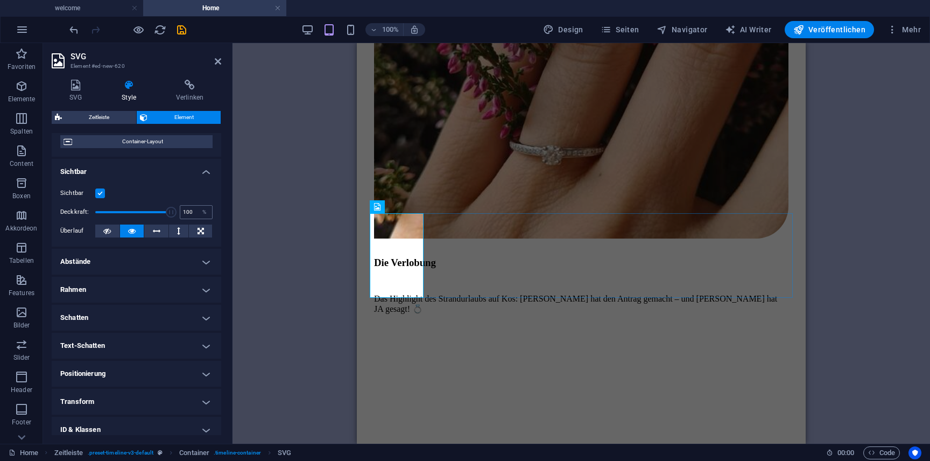
scroll to position [116, 0]
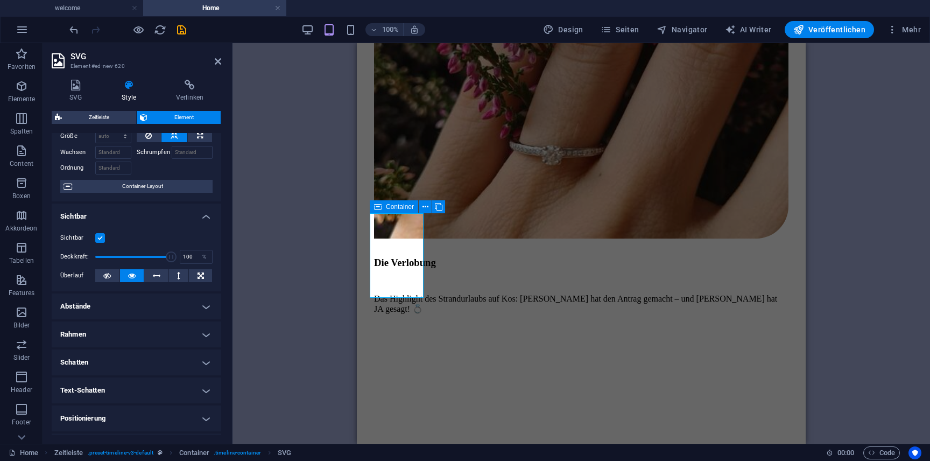
scroll to position [65, 0]
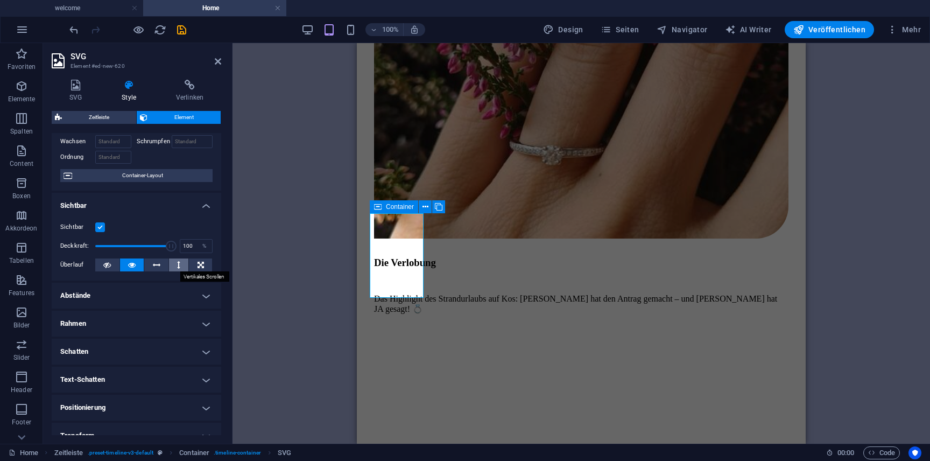
click at [180, 267] on button at bounding box center [179, 264] width 20 height 13
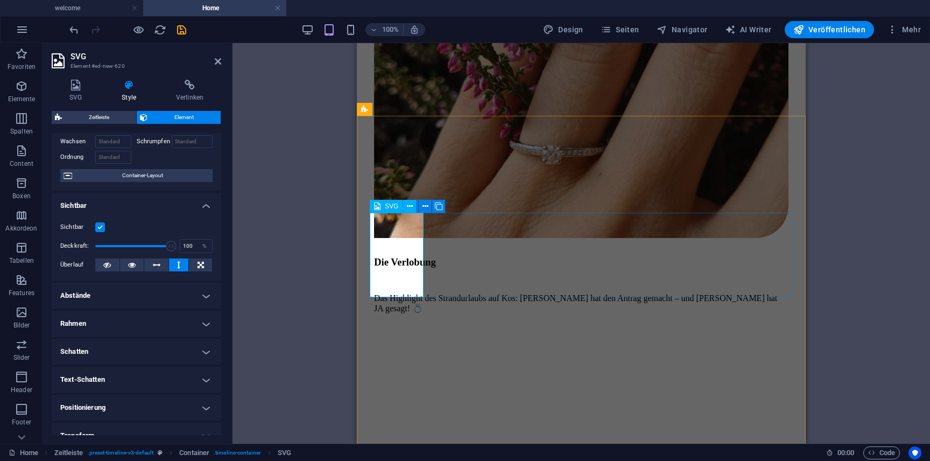
click at [388, 207] on span "SVG" at bounding box center [391, 206] width 13 height 6
click at [74, 84] on icon at bounding box center [76, 85] width 48 height 11
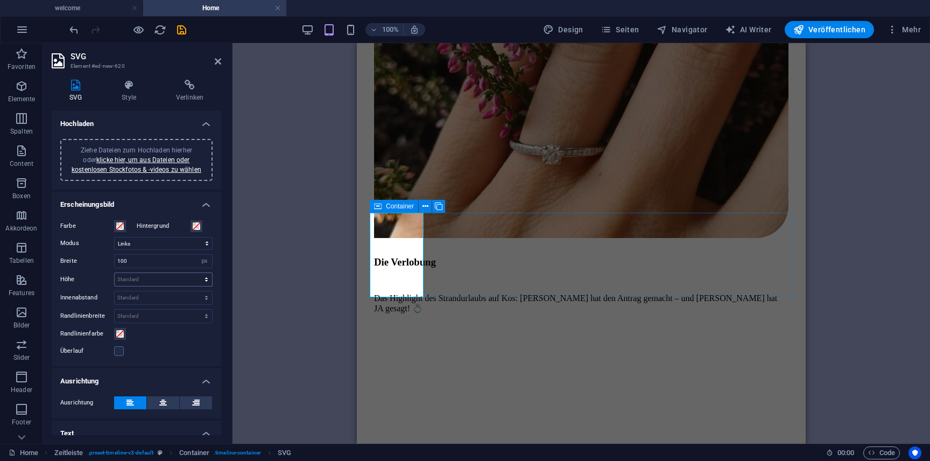
scroll to position [34, 0]
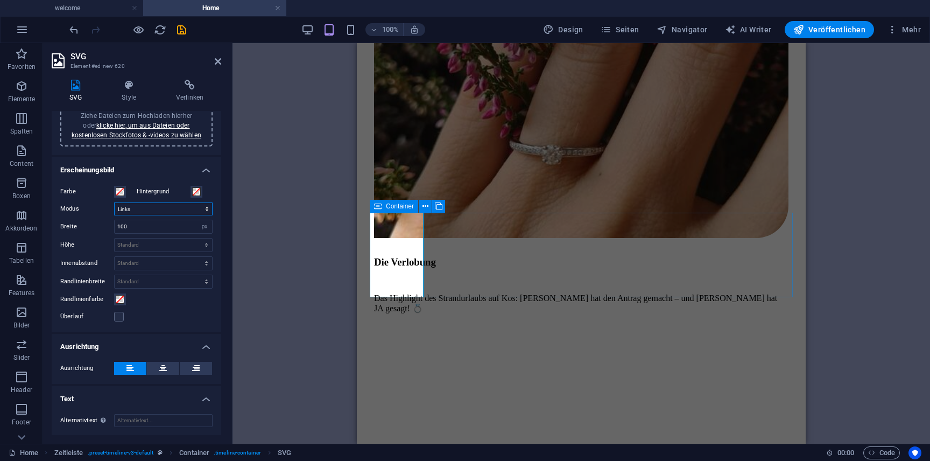
click at [186, 208] on select "Skalieren Links Zentrieren Rechts" at bounding box center [163, 208] width 98 height 13
select select "xMidYMid"
click at [114, 202] on select "Skalieren Links Zentrieren Rechts" at bounding box center [163, 208] width 98 height 13
click at [173, 225] on input "100" at bounding box center [163, 226] width 97 height 13
type input "1"
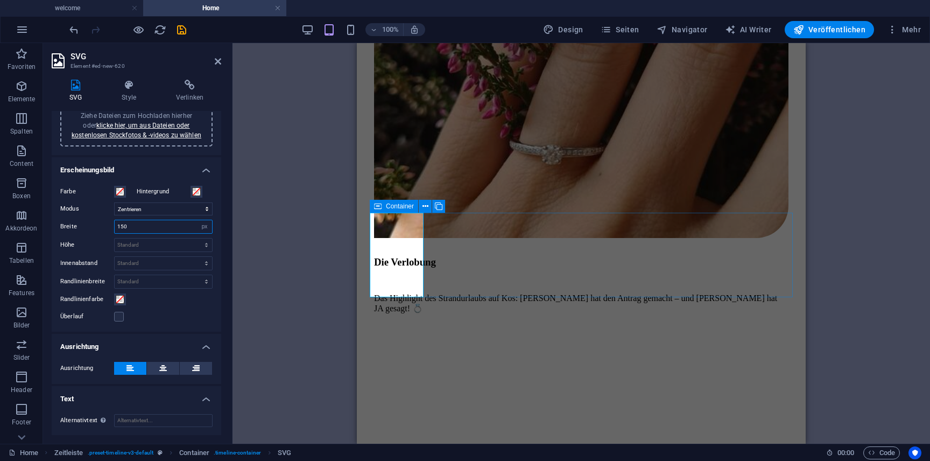
type input "150"
click at [181, 263] on select "Standard px rem % em vh vw" at bounding box center [163, 263] width 97 height 13
click at [115, 257] on select "Standard px rem % em vh vw" at bounding box center [163, 263] width 97 height 13
select select "DISABLED_OPTION_VALUE"
click at [165, 367] on icon at bounding box center [163, 368] width 8 height 13
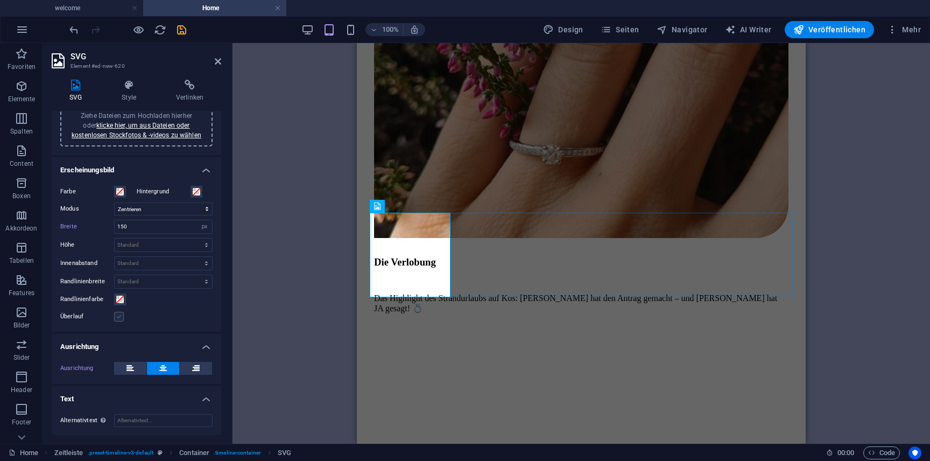
click at [118, 319] on label at bounding box center [119, 317] width 10 height 10
click at [0, 0] on input "Überlauf" at bounding box center [0, 0] width 0 height 0
click at [122, 319] on label at bounding box center [119, 317] width 10 height 10
click at [0, 0] on input "Überlauf" at bounding box center [0, 0] width 0 height 0
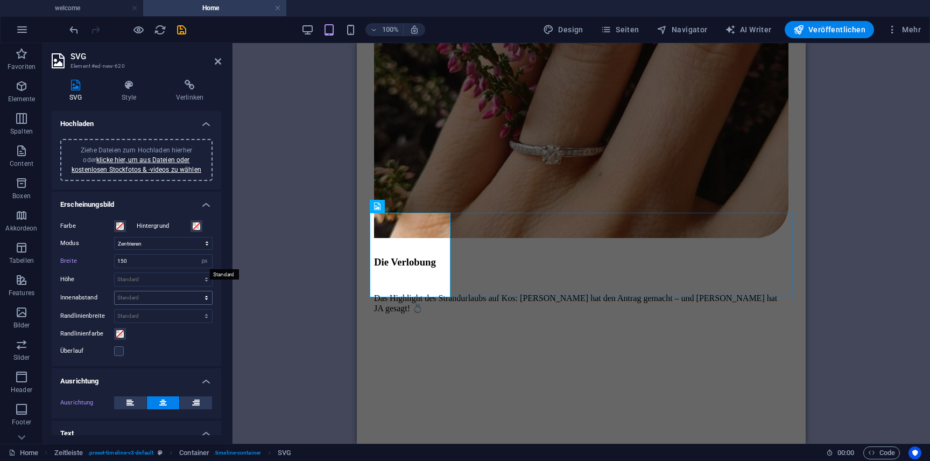
scroll to position [2, 0]
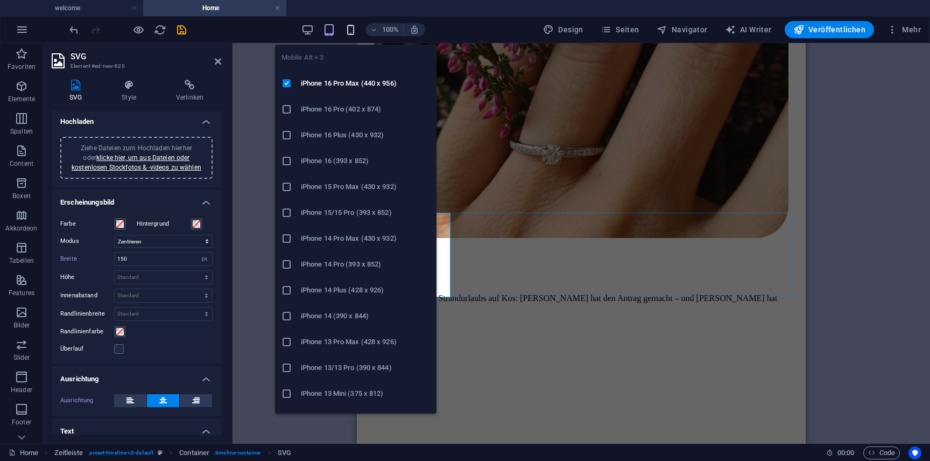
click at [352, 29] on icon "button" at bounding box center [350, 30] width 12 height 12
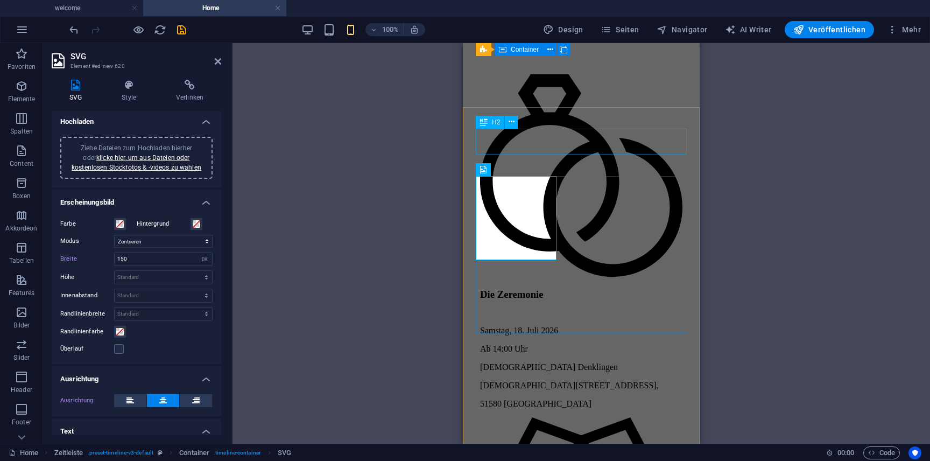
scroll to position [3408, 0]
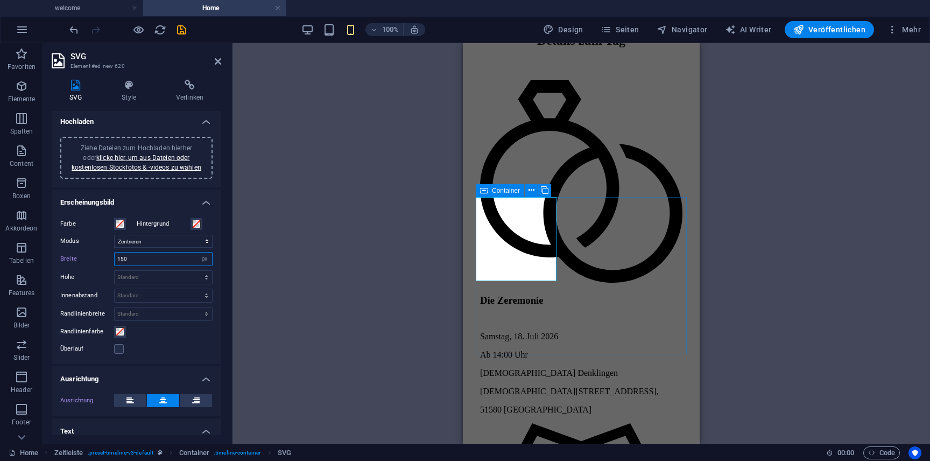
drag, startPoint x: 157, startPoint y: 259, endPoint x: 77, endPoint y: 259, distance: 79.6
click at [77, 259] on div "Breite 150 Standard auto px rem % em vh vw" at bounding box center [136, 259] width 152 height 14
type input "100"
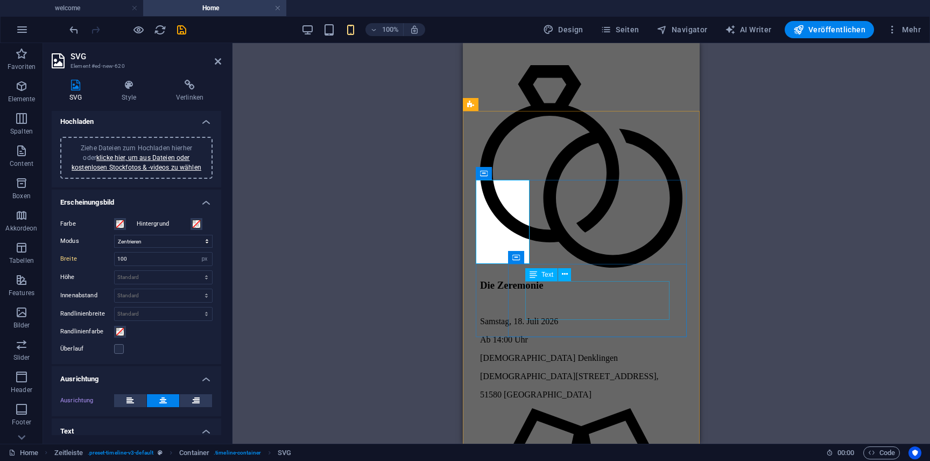
scroll to position [3427, 0]
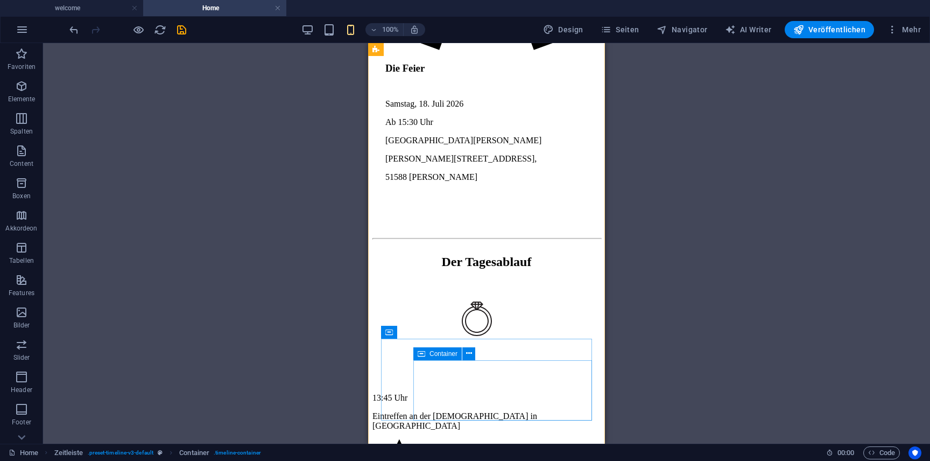
scroll to position [3943, 0]
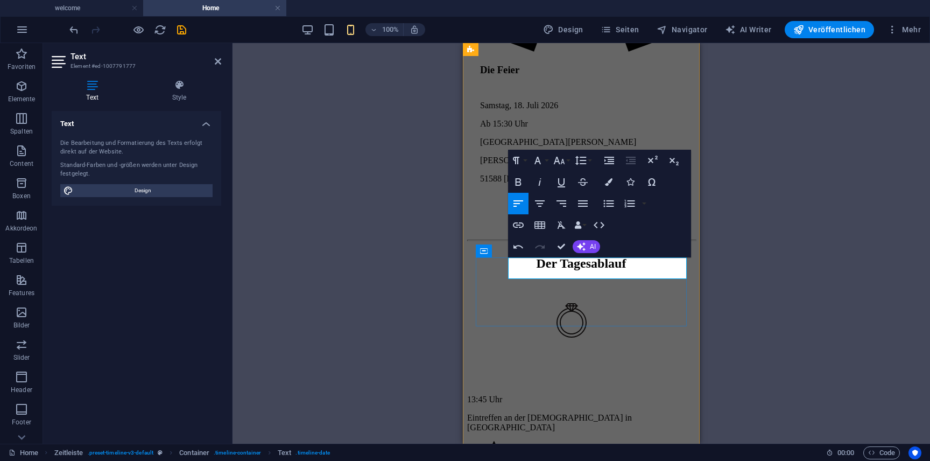
click at [774, 239] on div "H1 [PERSON_NAME]-Bild mit Text Container Container Bild Container Zeitleiste Co…" at bounding box center [580, 243] width 697 height 400
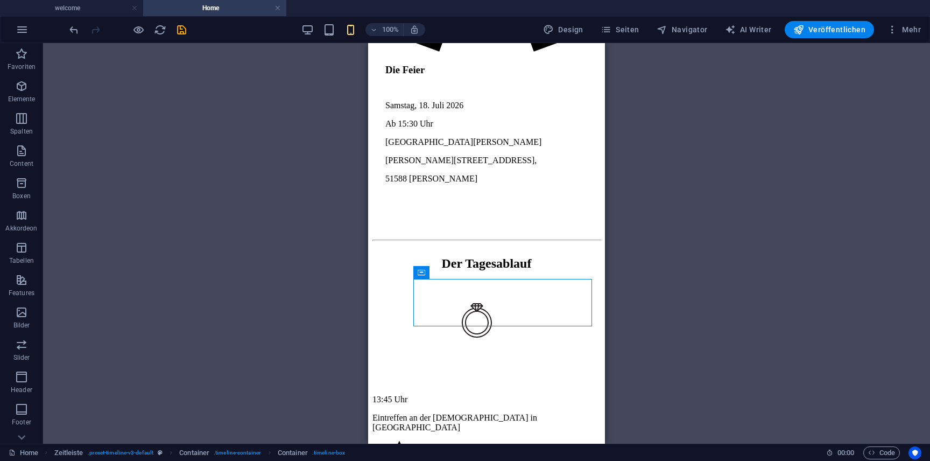
click at [698, 272] on div "H1 Breit-Bild mit Text Container Container Bild Container Zeitleiste Container …" at bounding box center [486, 243] width 887 height 400
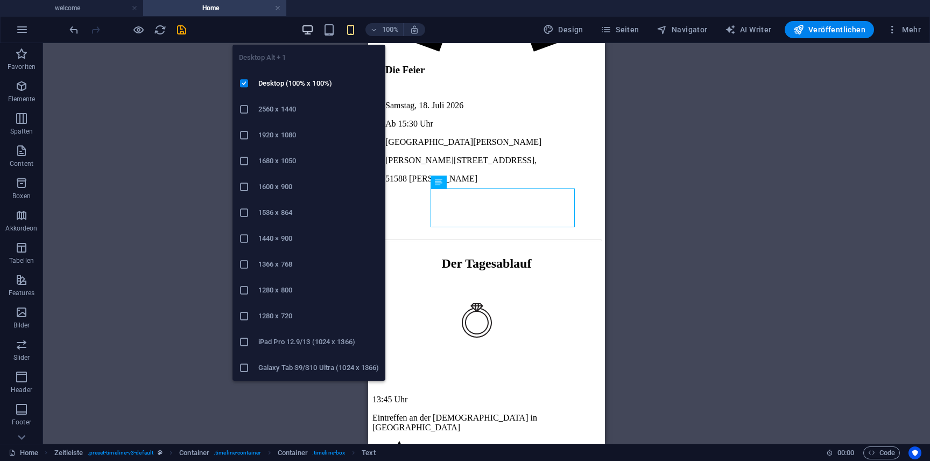
click at [309, 32] on icon "button" at bounding box center [307, 30] width 12 height 12
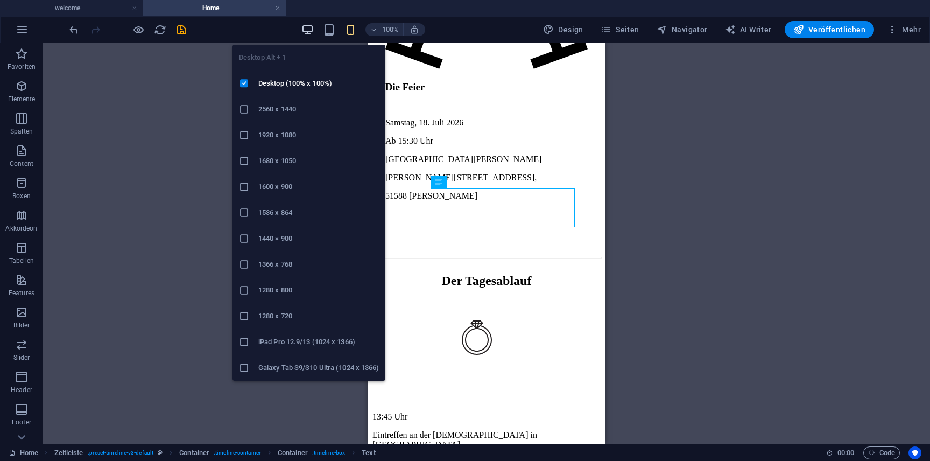
scroll to position [3335, 0]
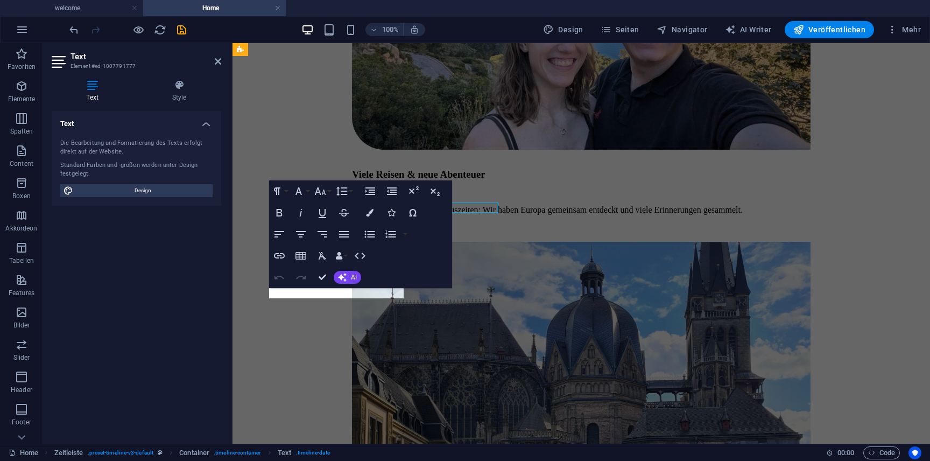
scroll to position [3421, 0]
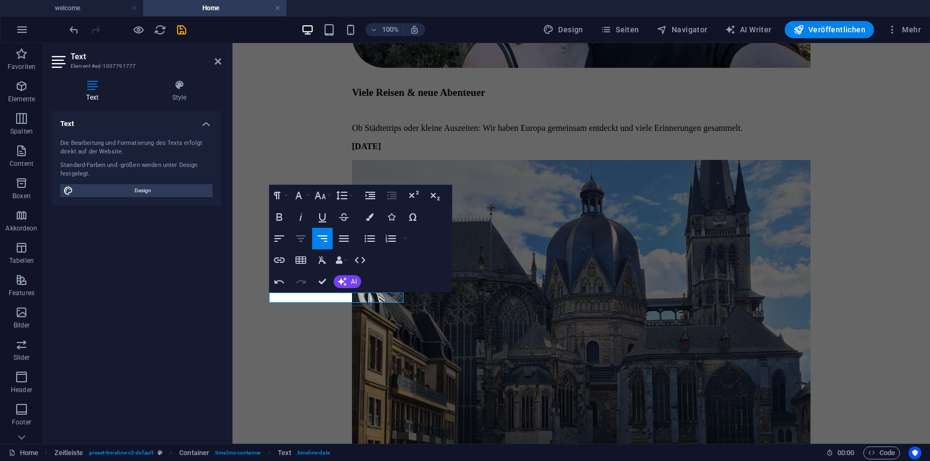
click at [298, 232] on icon "button" at bounding box center [300, 238] width 13 height 13
click at [316, 242] on icon "button" at bounding box center [322, 238] width 13 height 13
click at [298, 240] on icon "button" at bounding box center [300, 238] width 13 height 13
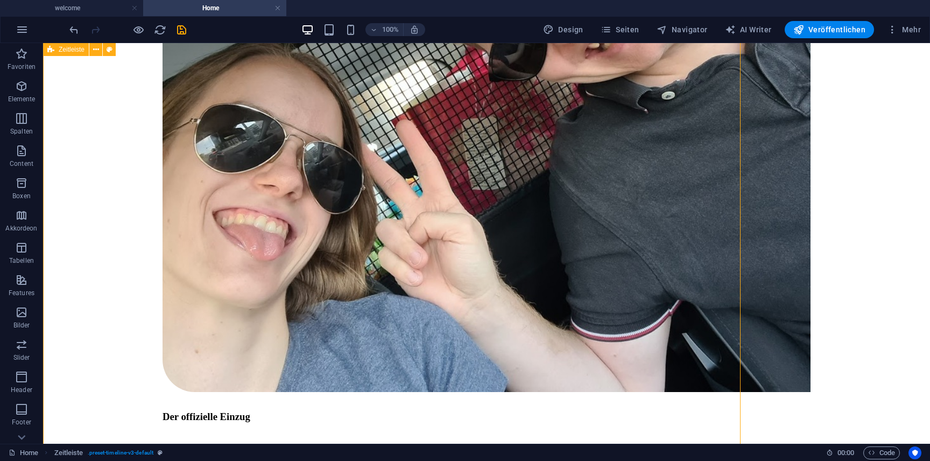
scroll to position [3331, 0]
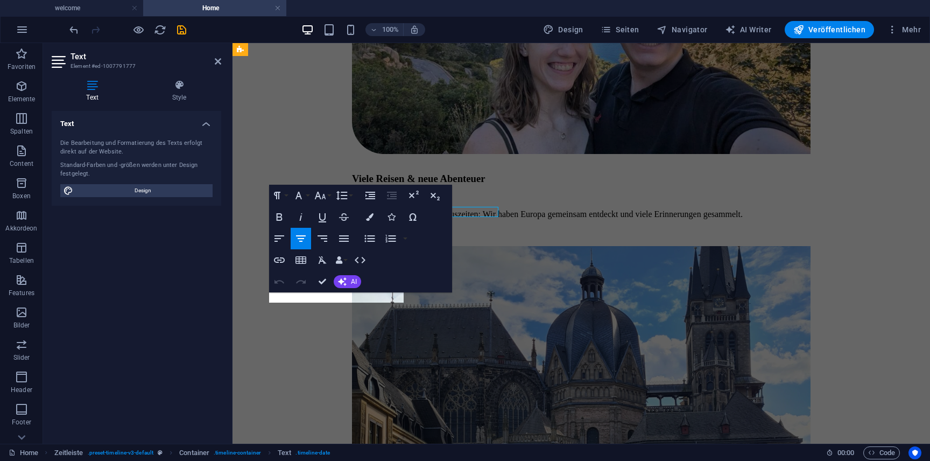
scroll to position [3417, 0]
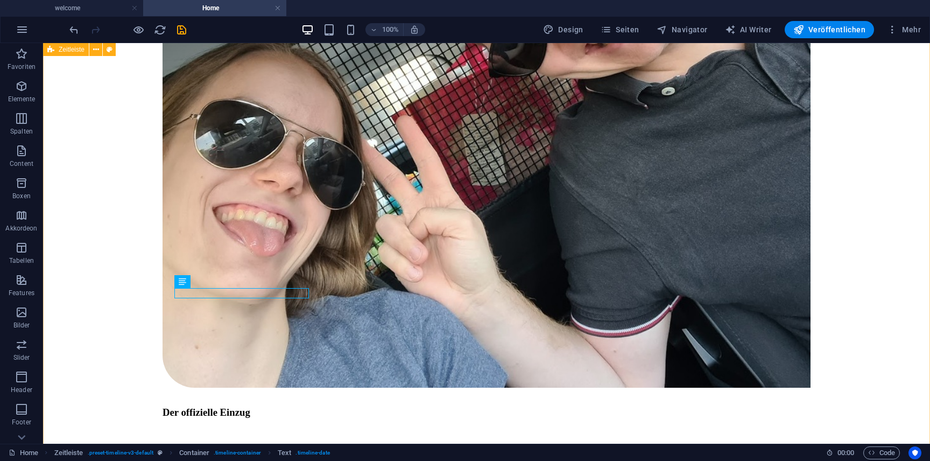
scroll to position [3335, 0]
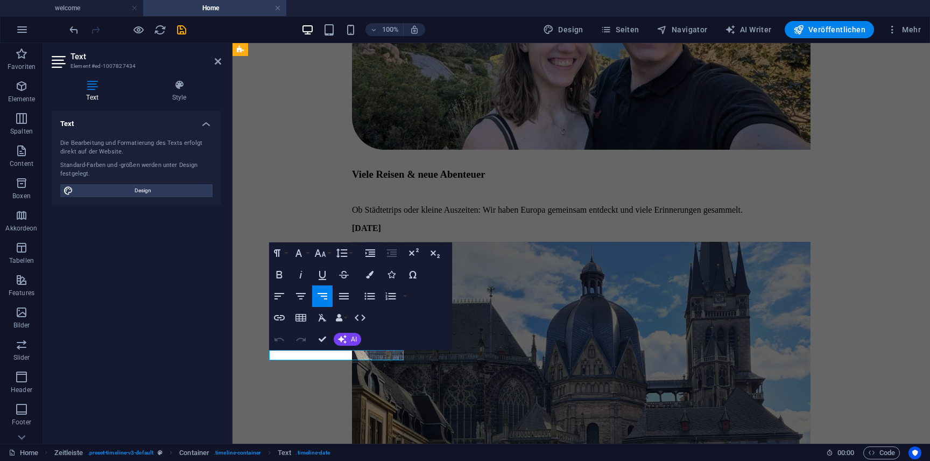
scroll to position [3421, 0]
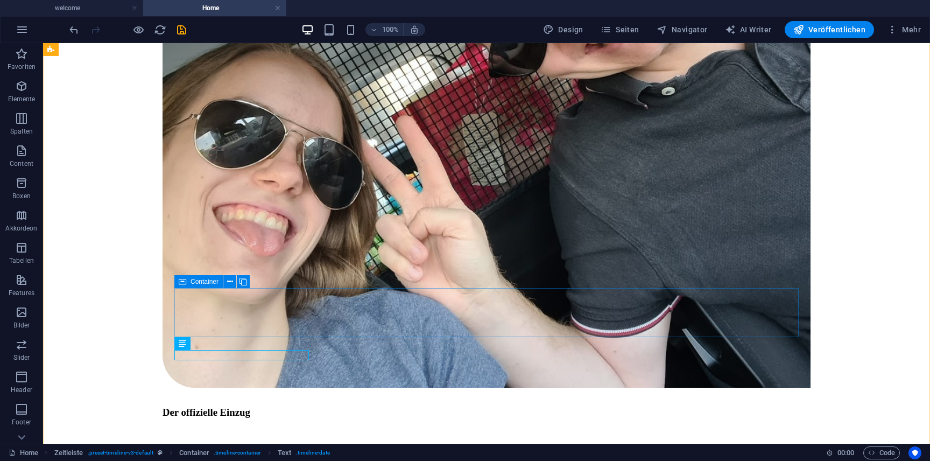
scroll to position [3335, 0]
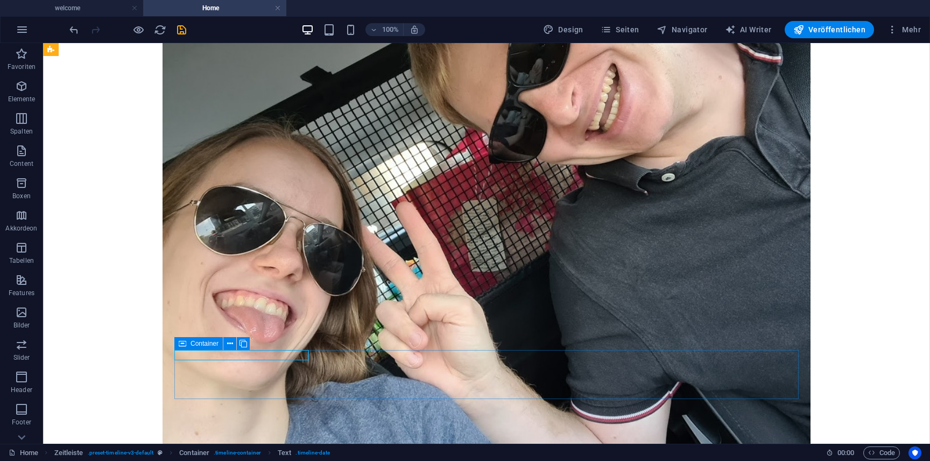
click at [185, 346] on icon at bounding box center [183, 343] width 8 height 13
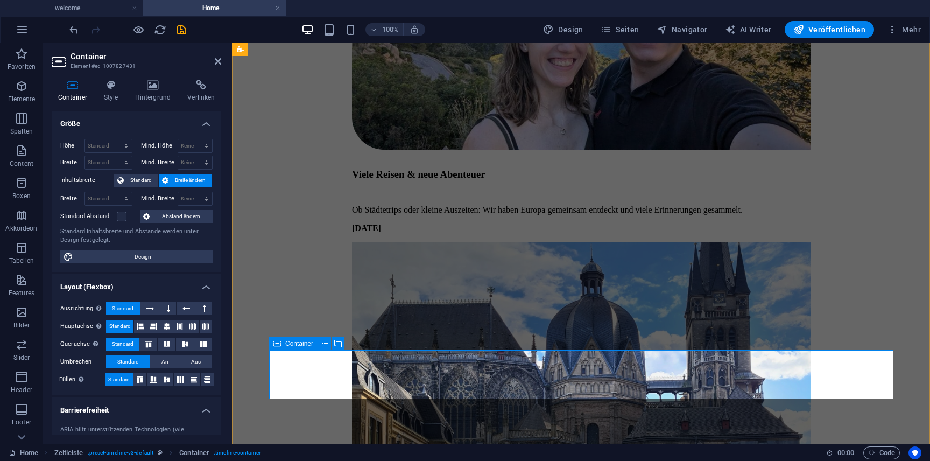
scroll to position [3421, 0]
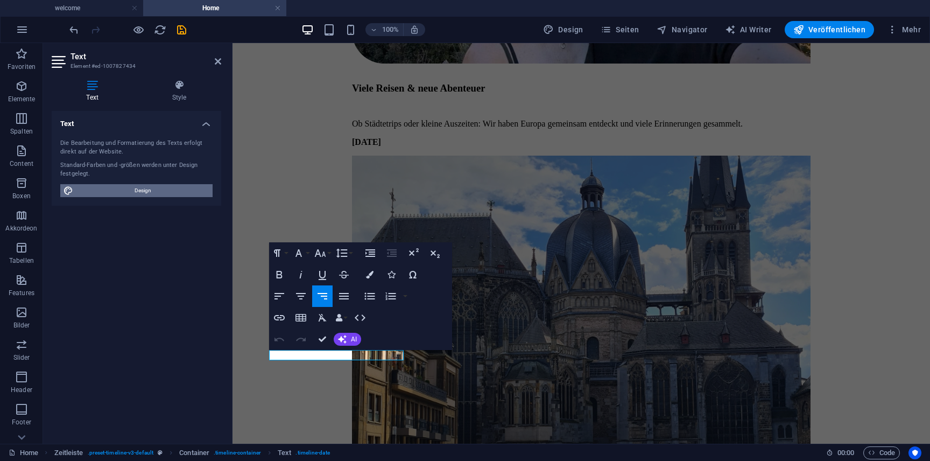
click at [152, 185] on span "Design" at bounding box center [142, 190] width 133 height 13
click at [177, 86] on icon at bounding box center [179, 85] width 84 height 11
select select "500"
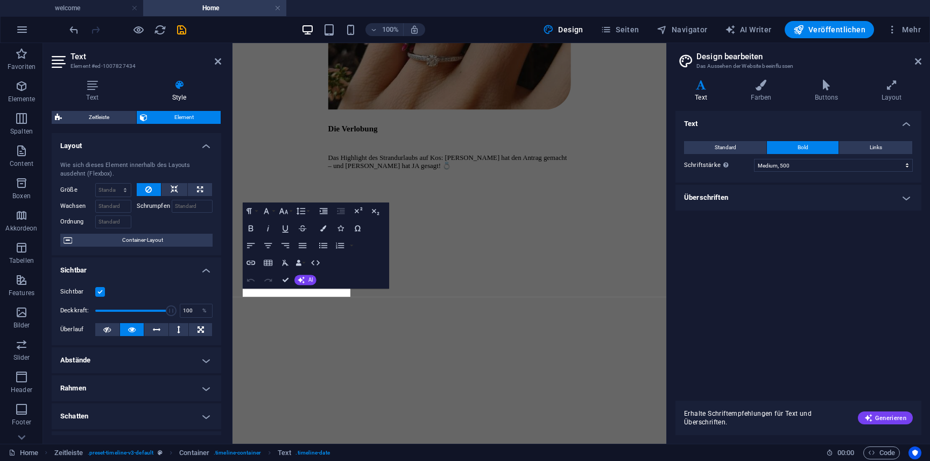
scroll to position [3498, 0]
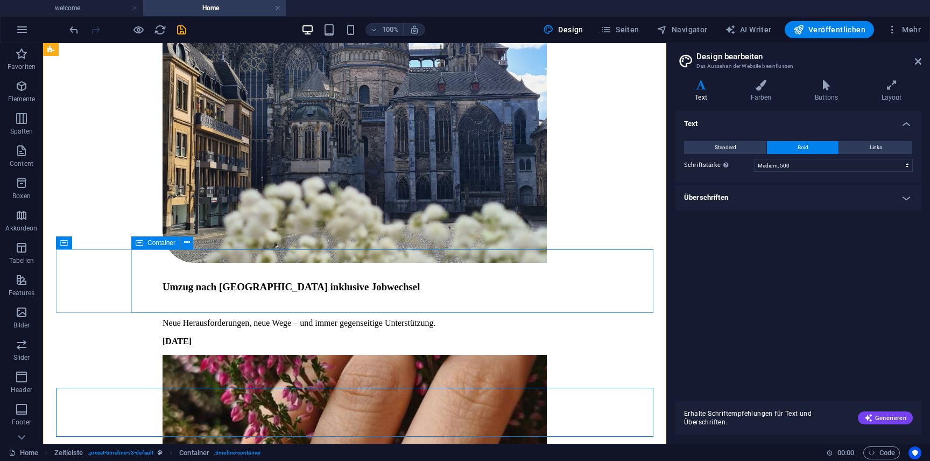
scroll to position [3358, 0]
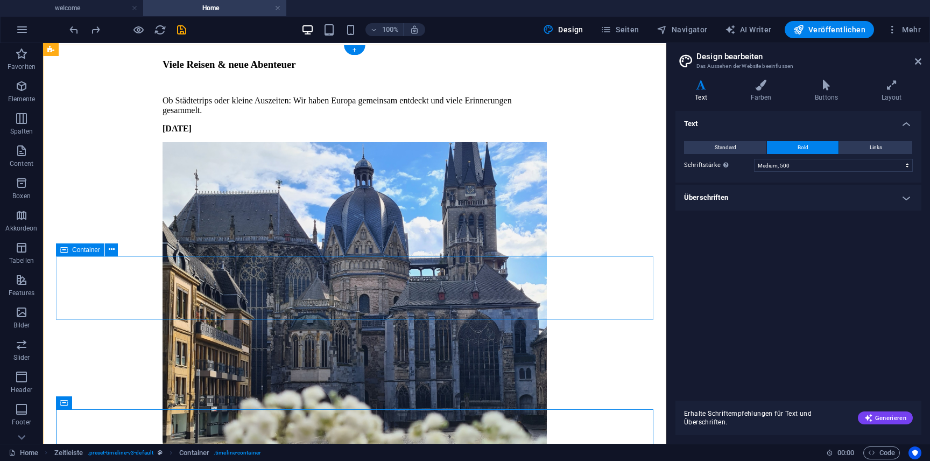
scroll to position [3166, 0]
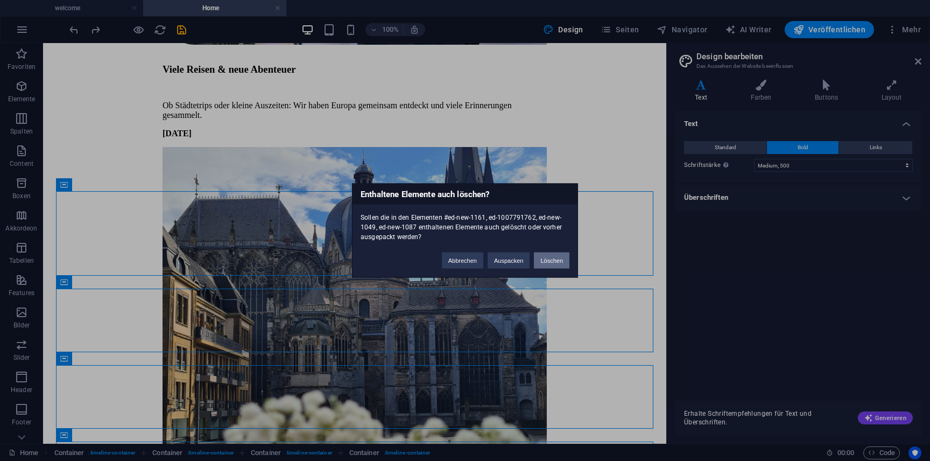
click at [543, 257] on button "Löschen" at bounding box center [552, 260] width 36 height 16
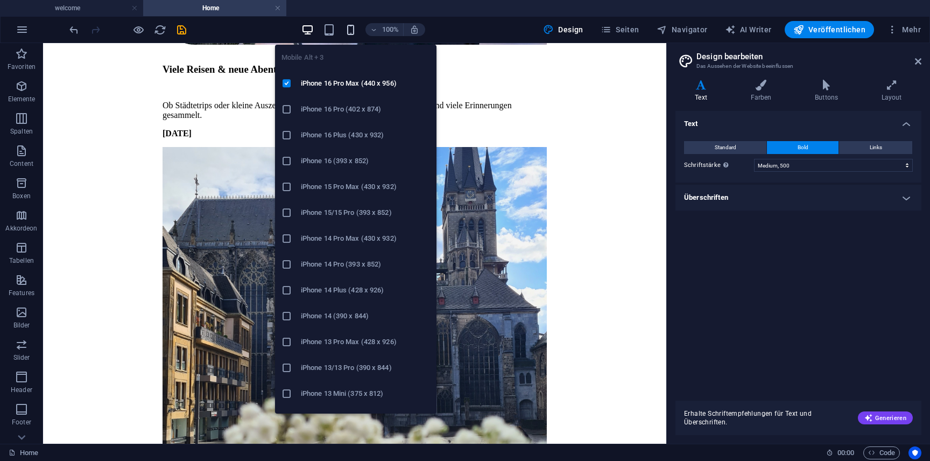
click at [357, 24] on icon "button" at bounding box center [350, 30] width 12 height 12
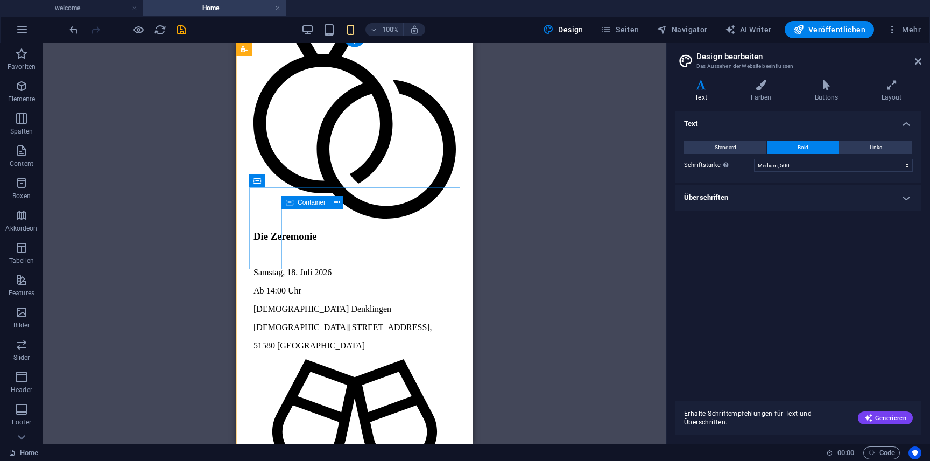
scroll to position [3461, 0]
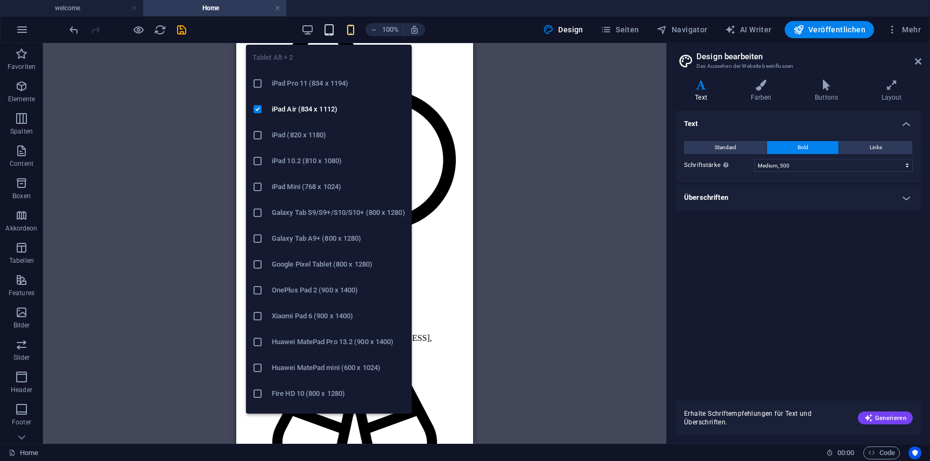
click at [332, 29] on icon "button" at bounding box center [329, 30] width 12 height 12
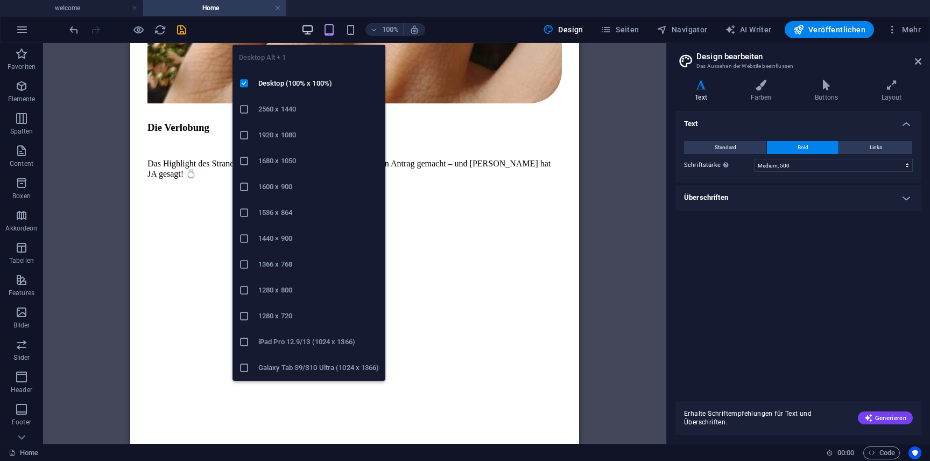
click at [311, 29] on icon "button" at bounding box center [307, 30] width 12 height 12
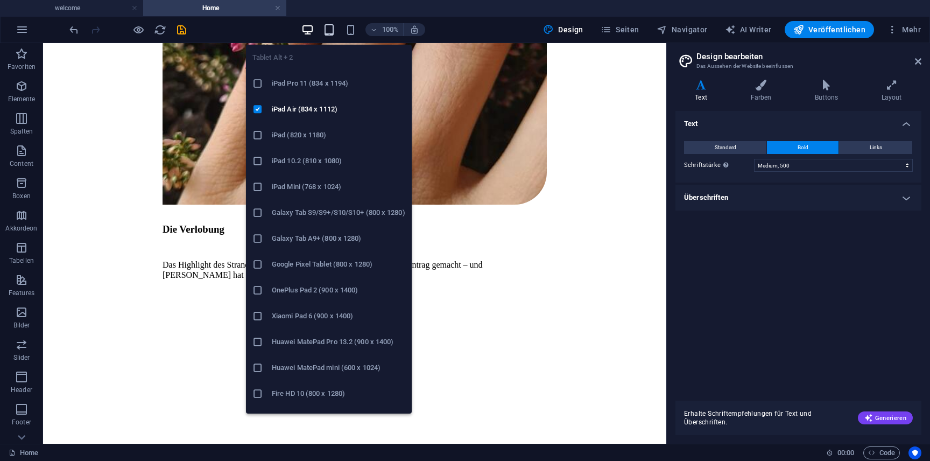
click at [328, 29] on icon "button" at bounding box center [329, 30] width 12 height 12
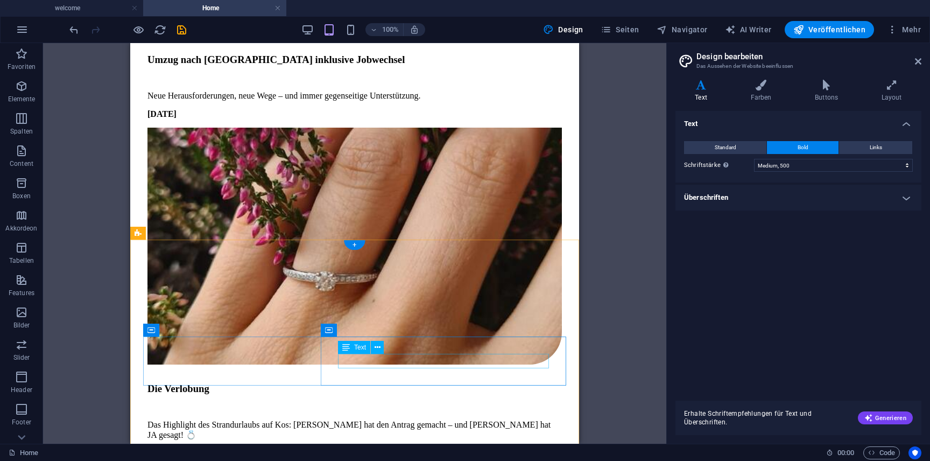
scroll to position [3512, 0]
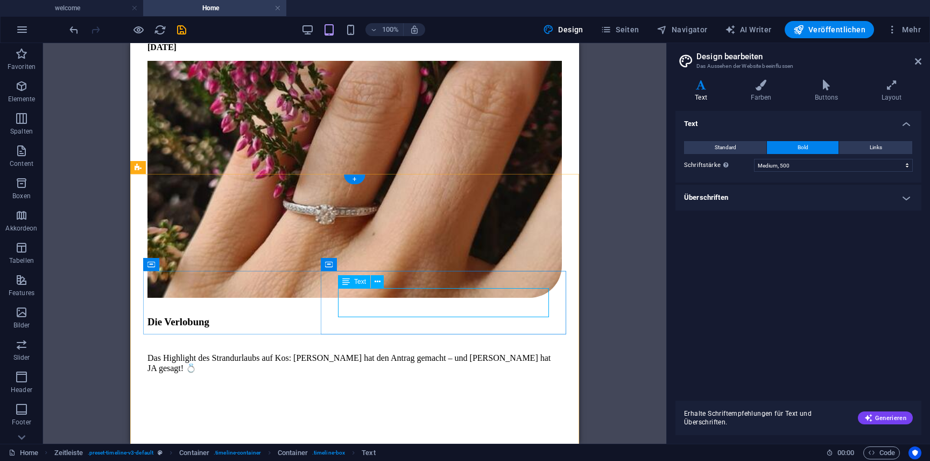
scroll to position [3571, 0]
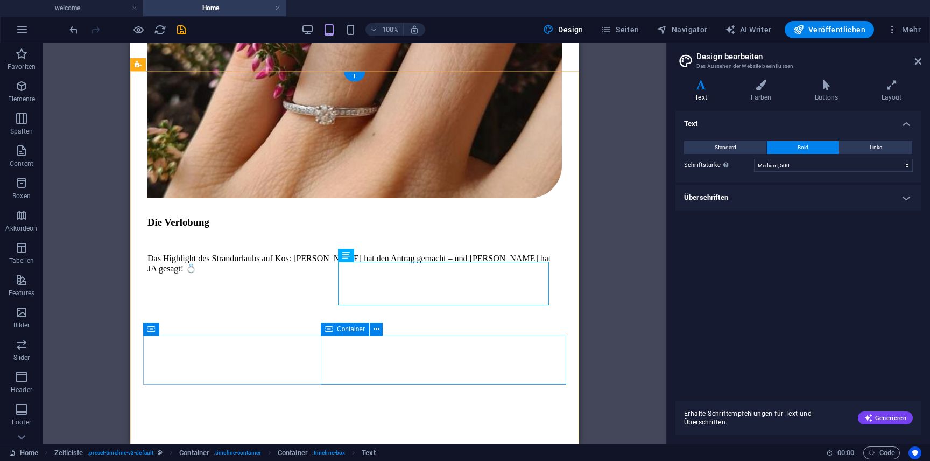
scroll to position [3680, 0]
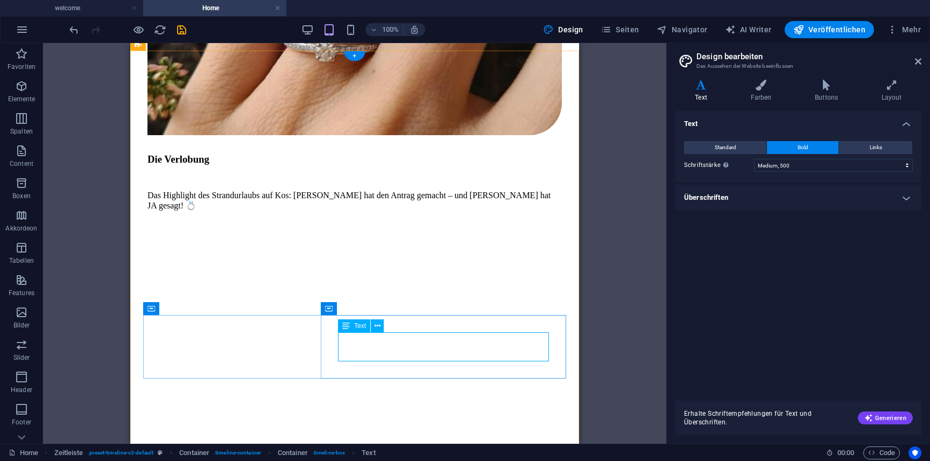
scroll to position [3741, 0]
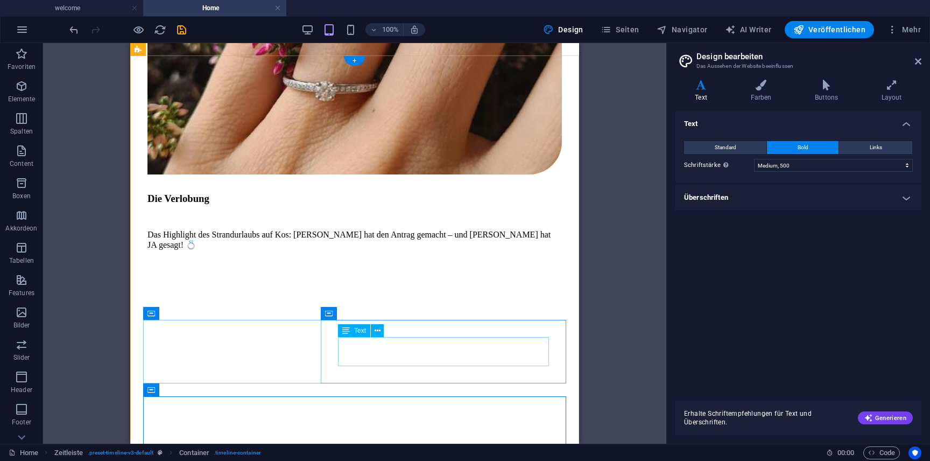
scroll to position [3689, 0]
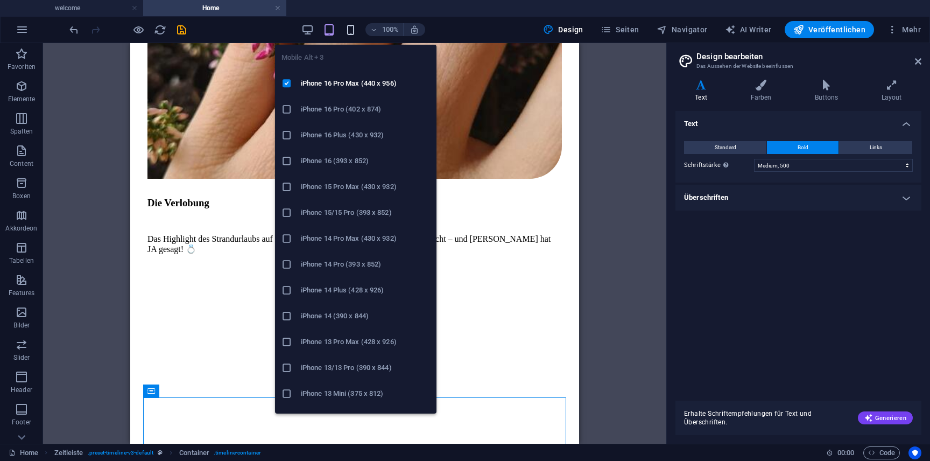
click at [351, 33] on icon "button" at bounding box center [350, 30] width 12 height 12
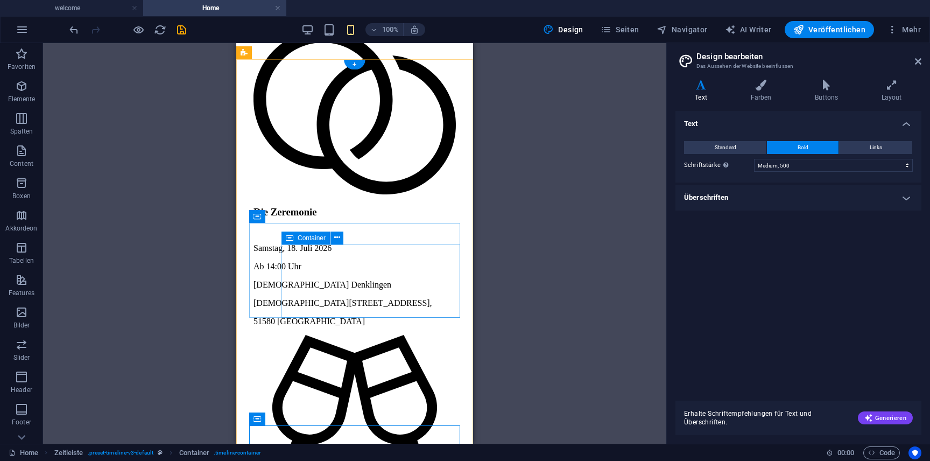
scroll to position [3497, 0]
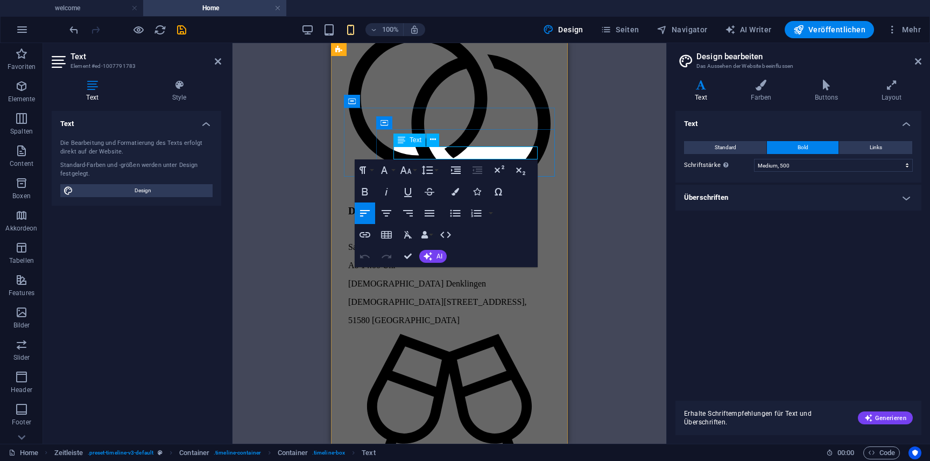
drag, startPoint x: 403, startPoint y: 154, endPoint x: 396, endPoint y: 154, distance: 7.0
click at [414, 173] on button "Font Size" at bounding box center [408, 170] width 20 height 22
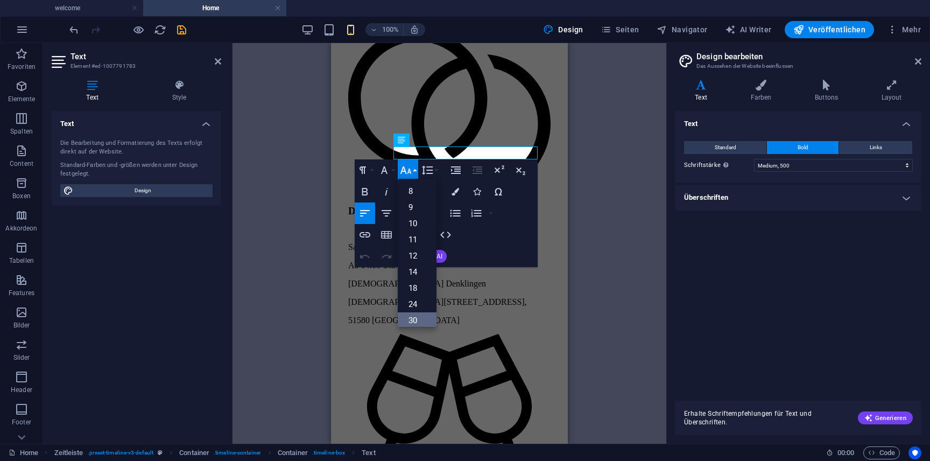
click at [414, 313] on link "30" at bounding box center [417, 320] width 39 height 16
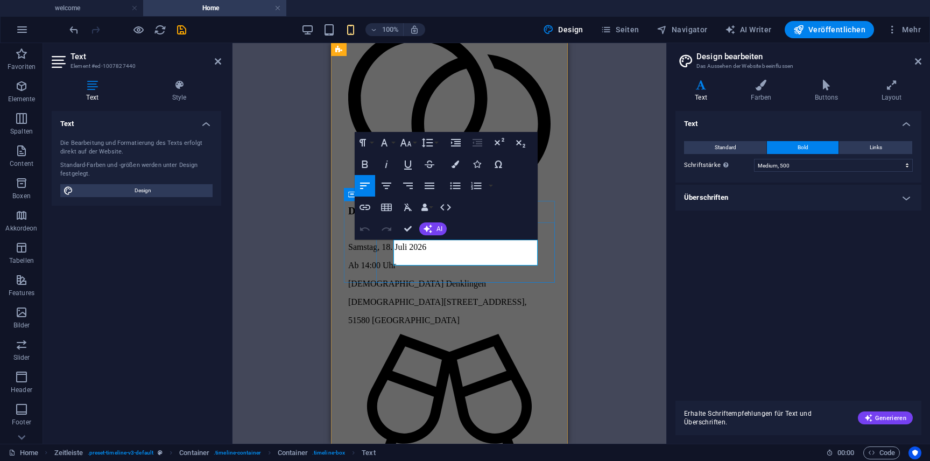
drag, startPoint x: 401, startPoint y: 245, endPoint x: 393, endPoint y: 245, distance: 8.1
click at [412, 141] on icon "button" at bounding box center [405, 142] width 13 height 13
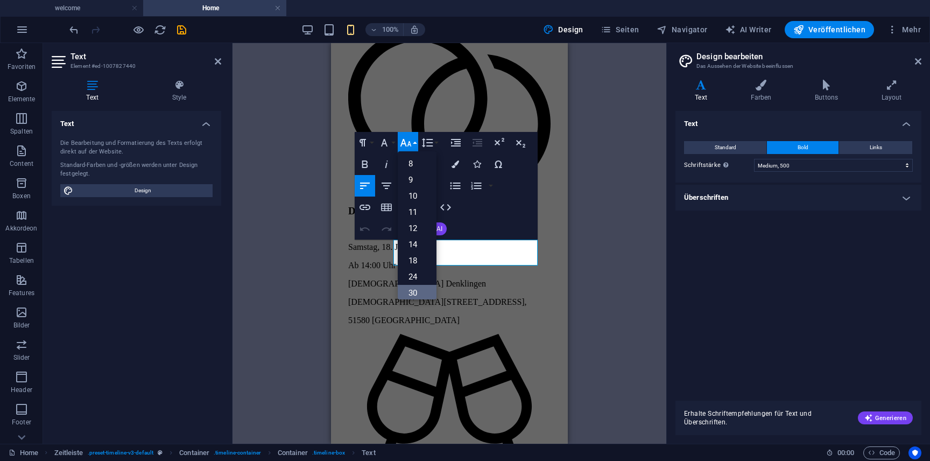
click at [419, 285] on link "30" at bounding box center [417, 293] width 39 height 16
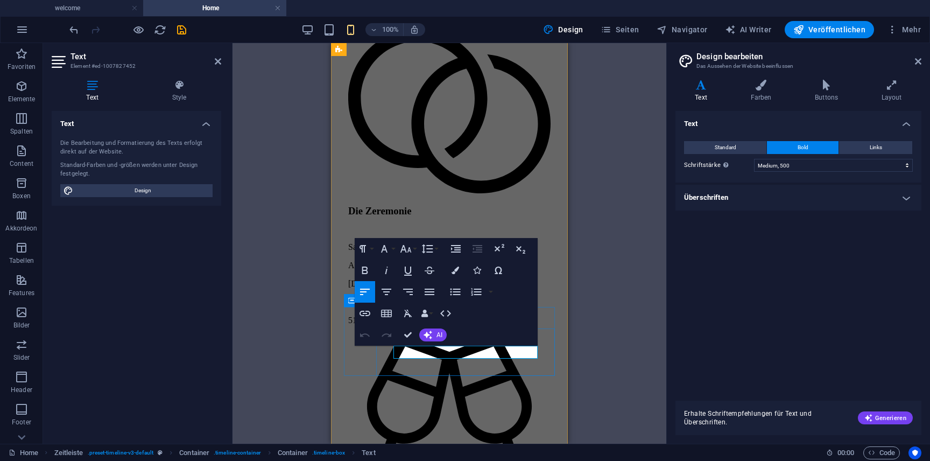
drag, startPoint x: 402, startPoint y: 352, endPoint x: 394, endPoint y: 352, distance: 7.5
click at [412, 250] on icon "button" at bounding box center [405, 248] width 13 height 13
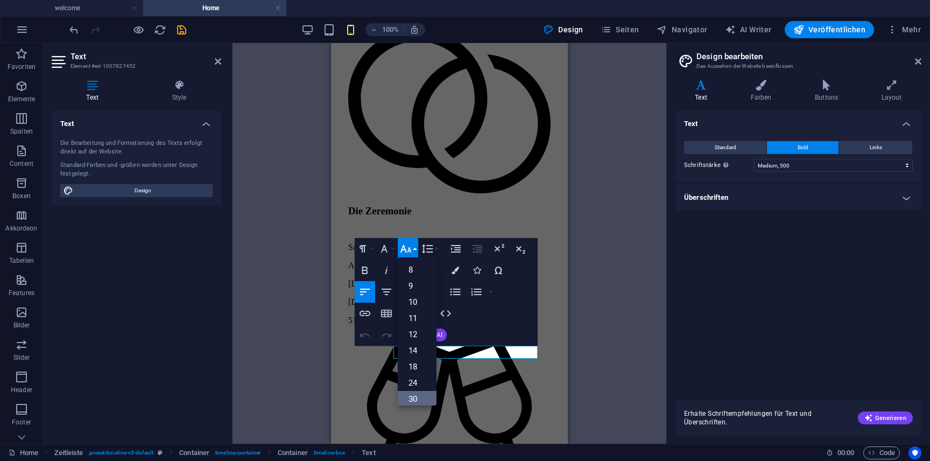
click at [419, 399] on link "30" at bounding box center [417, 399] width 39 height 16
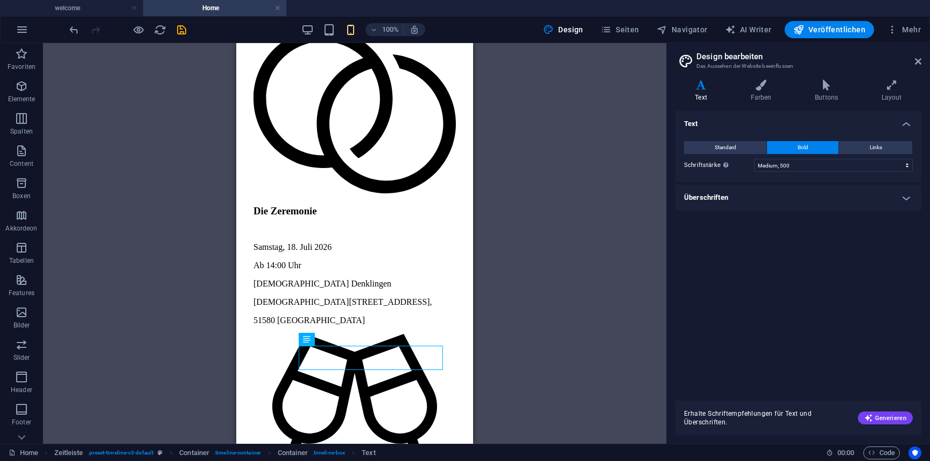
click at [582, 316] on div "H1 Breit-Bild mit Text Container Container Bild Container Zeitleiste Container …" at bounding box center [354, 243] width 623 height 400
click at [319, 339] on span "Text" at bounding box center [321, 339] width 12 height 6
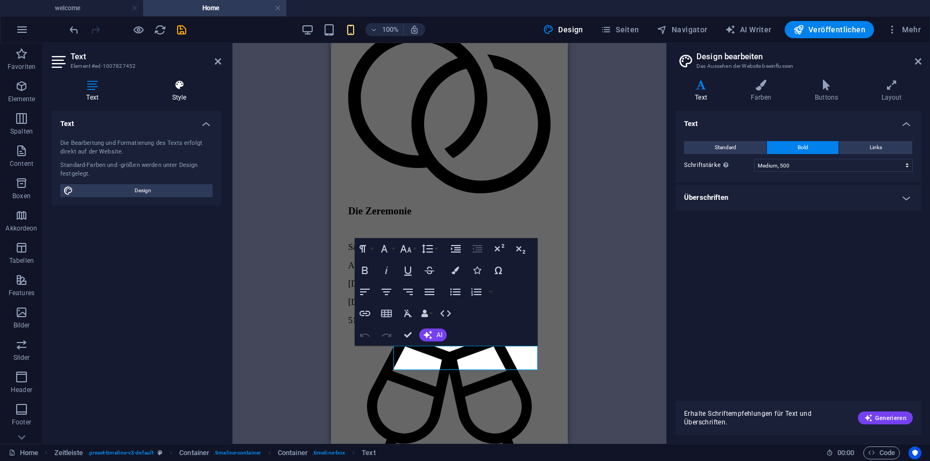
click at [173, 81] on icon at bounding box center [179, 85] width 84 height 11
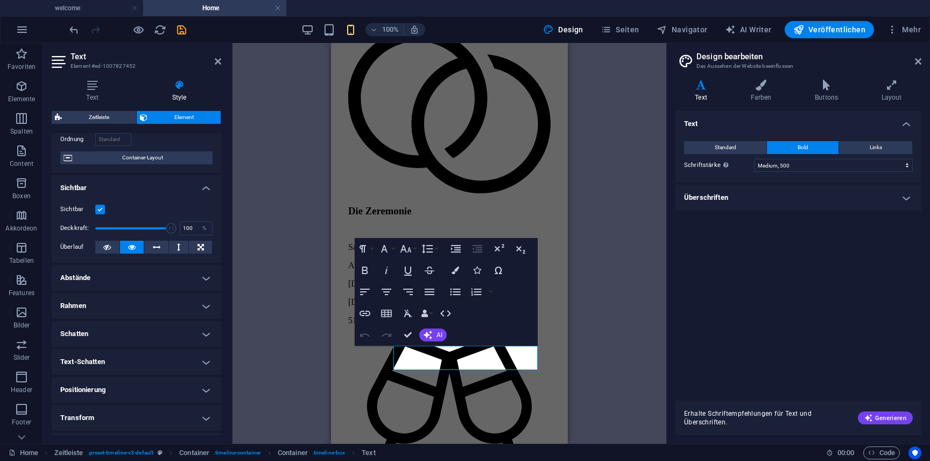
scroll to position [83, 0]
click at [201, 355] on h4 "Text-Schatten" at bounding box center [137, 361] width 170 height 26
click at [201, 355] on h4 "Text-Schatten" at bounding box center [137, 357] width 170 height 19
click at [198, 390] on h4 "Positionierung" at bounding box center [137, 389] width 170 height 26
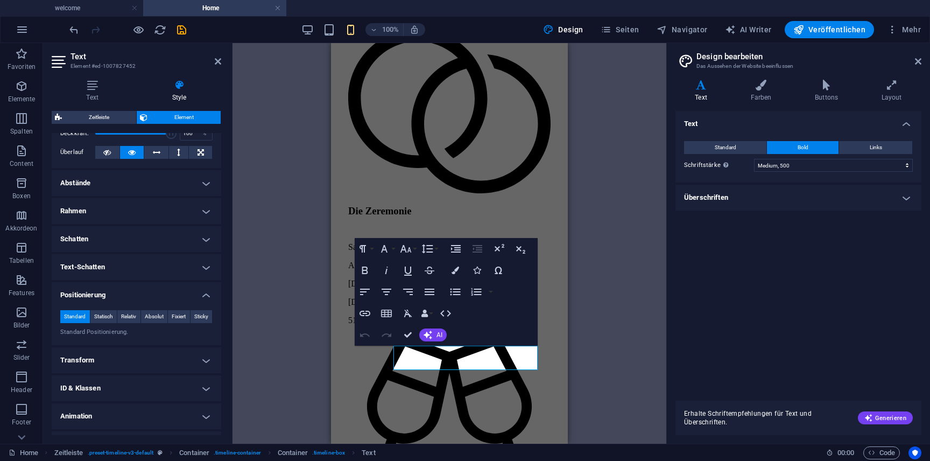
scroll to position [191, 0]
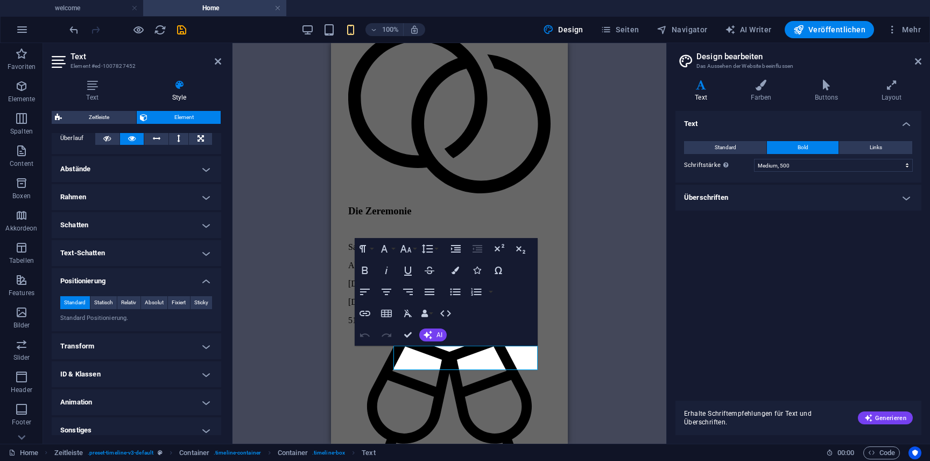
click at [622, 317] on div "H1 [PERSON_NAME]-Bild mit Text Container Container Bild Container Zeitleiste Co…" at bounding box center [449, 243] width 434 height 400
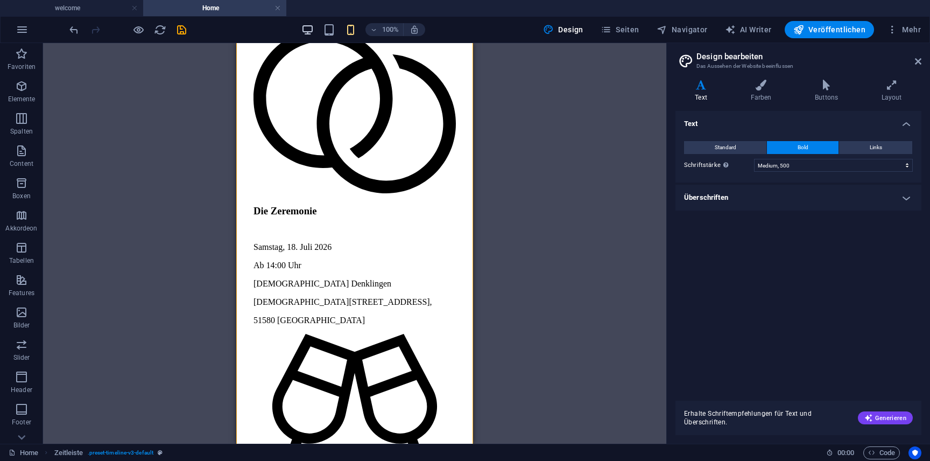
click at [310, 26] on icon "button" at bounding box center [307, 30] width 12 height 12
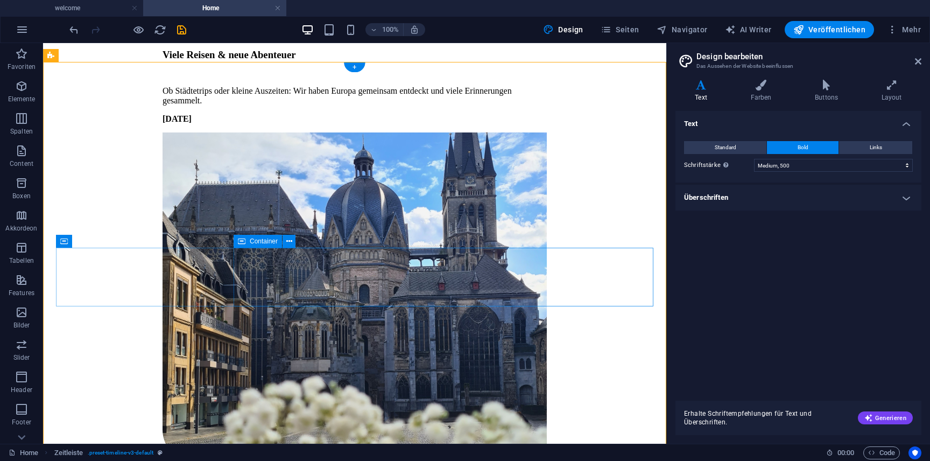
scroll to position [3171, 0]
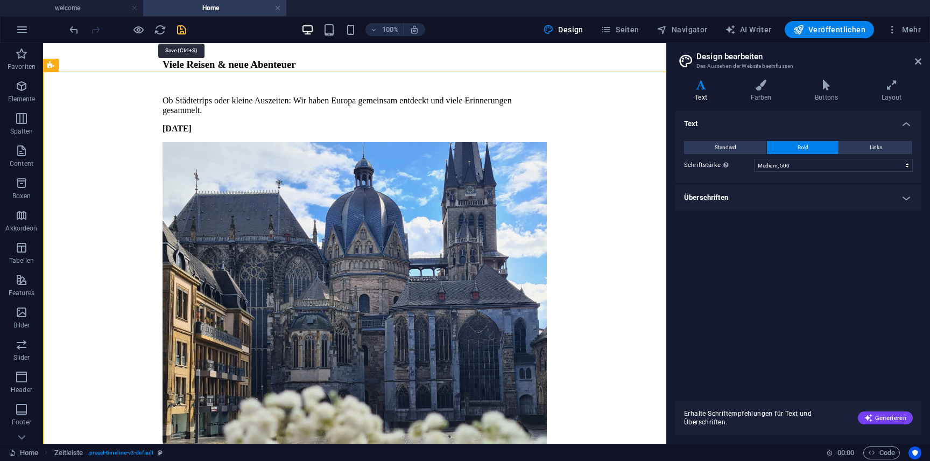
click at [175, 34] on icon "save" at bounding box center [181, 30] width 12 height 12
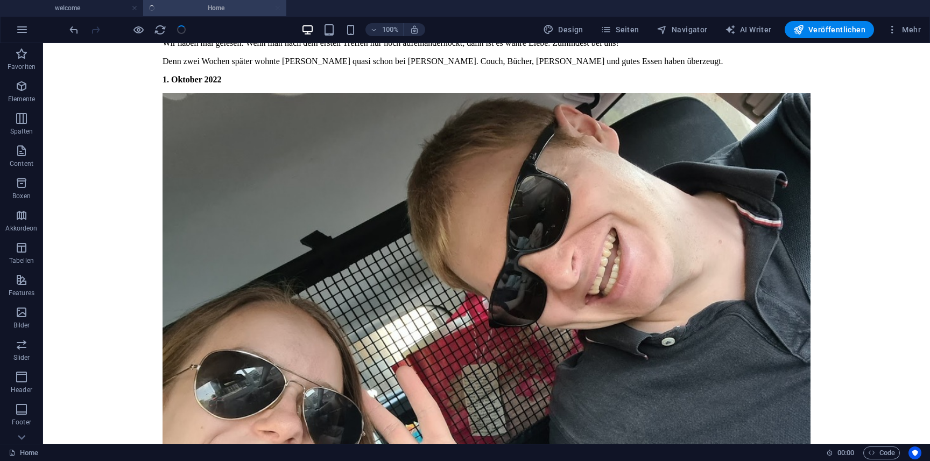
scroll to position [3125, 0]
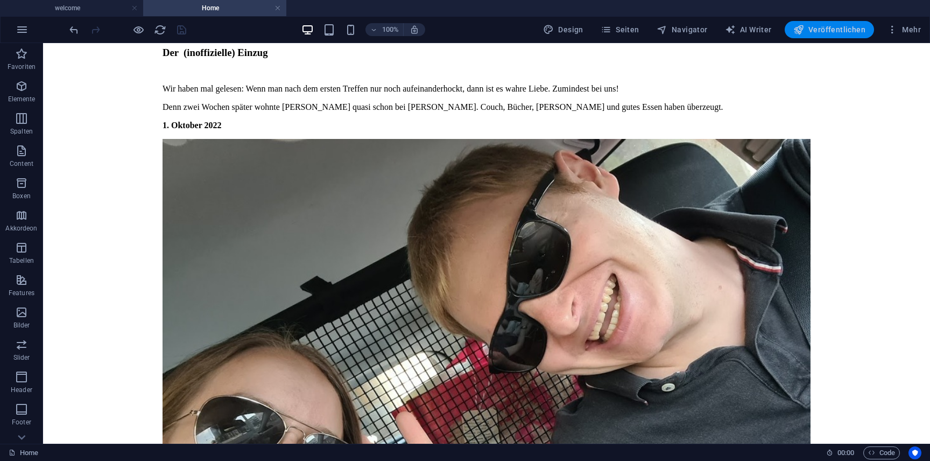
click at [819, 38] on button "Veröffentlichen" at bounding box center [829, 29] width 89 height 17
